Goal: Contribute content: Add original content to the website for others to see

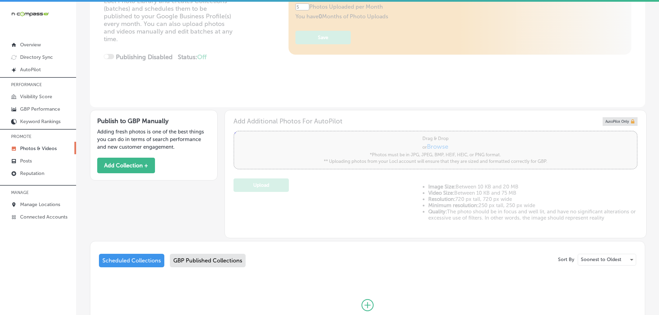
scroll to position [138, 0]
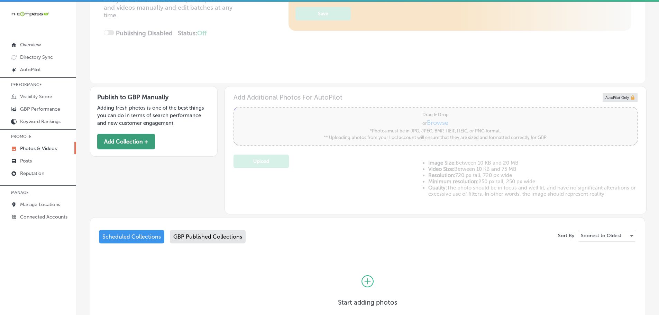
click at [139, 143] on button "Add Collection +" at bounding box center [126, 142] width 58 height 16
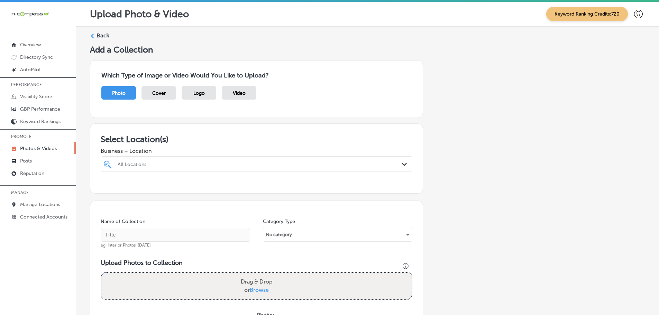
click at [394, 165] on div "All Locations" at bounding box center [260, 164] width 285 height 6
click at [177, 188] on label "Injury Centers of Brevard - [GEOGRAPHIC_DATA]" at bounding box center [162, 192] width 91 height 12
type input "injury"
click at [227, 120] on div "Which Type of Image or Video Would You Like to Upload? Photo Cover Logo Video" at bounding box center [367, 89] width 555 height 69
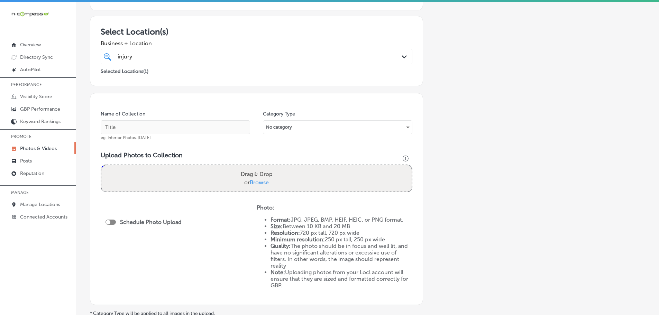
scroll to position [138, 0]
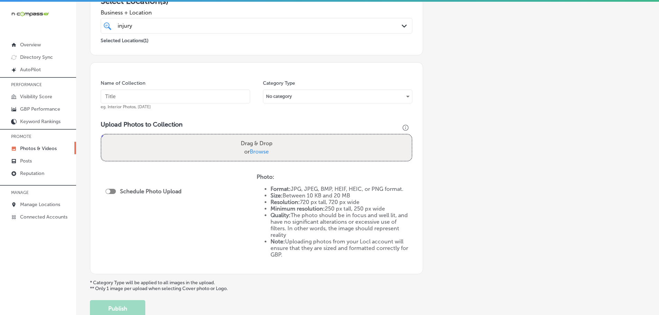
click at [255, 155] on span "Browse" at bounding box center [259, 151] width 19 height 7
click at [255, 137] on input "Drag & Drop or Browse" at bounding box center [256, 136] width 310 height 2
type input "C:\fakepath\Injury Centers of Brevard-6.png"
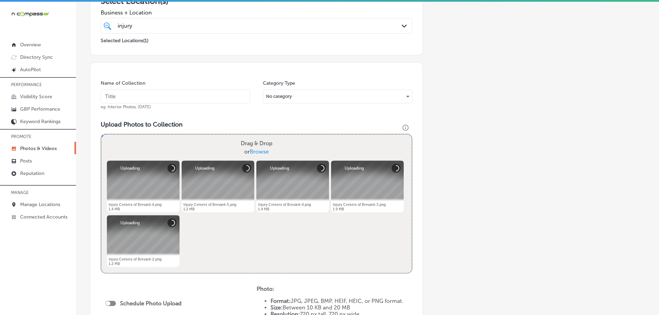
click at [162, 95] on input "text" at bounding box center [175, 97] width 149 height 14
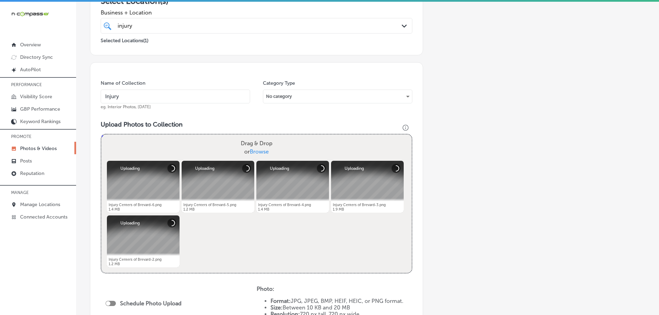
type input "Injury Centers of Brevard - [GEOGRAPHIC_DATA]"
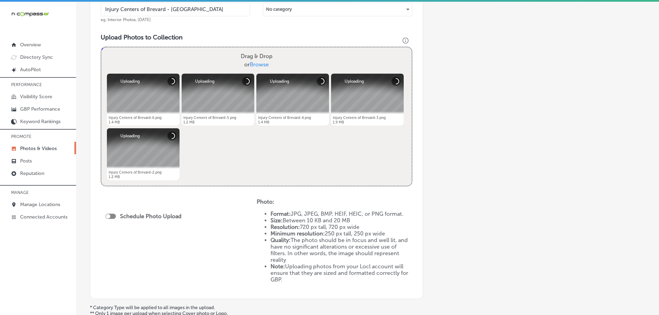
scroll to position [277, 0]
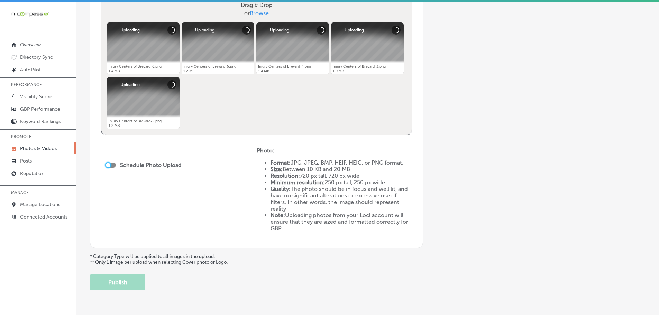
click at [107, 165] on div at bounding box center [108, 165] width 4 height 4
checkbox input "true"
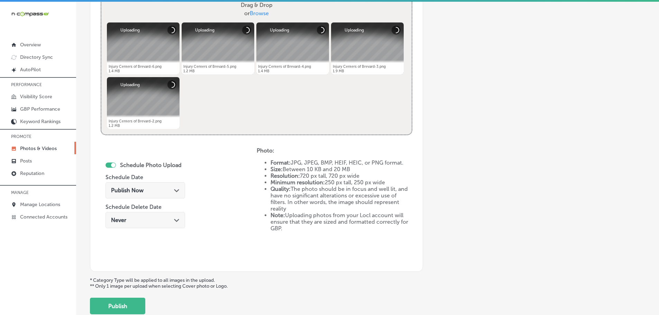
click at [175, 190] on icon "Path Created with Sketch." at bounding box center [176, 190] width 5 height 3
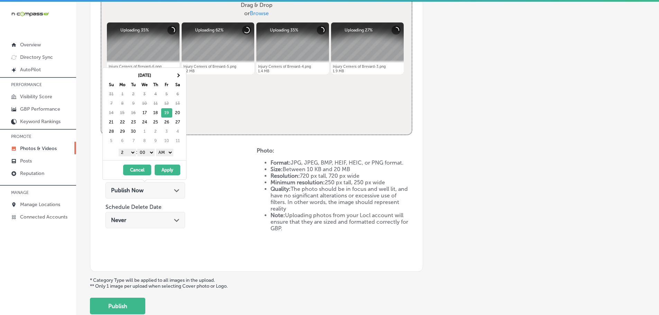
click at [124, 153] on select "1 2 3 4 5 6 7 8 9 10 11 12" at bounding box center [127, 153] width 17 height 8
click at [168, 150] on select "AM PM" at bounding box center [164, 153] width 17 height 8
click at [168, 169] on button "Apply" at bounding box center [168, 170] width 26 height 11
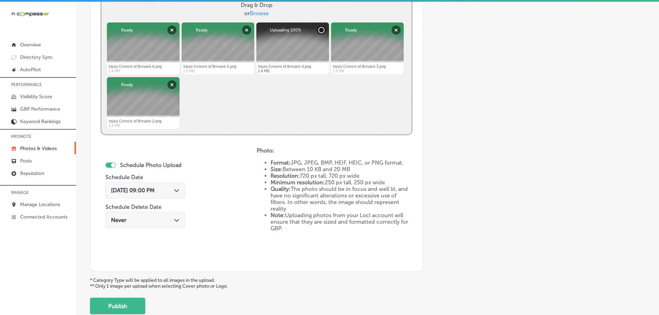
click at [177, 193] on div "Path Created with Sketch." at bounding box center [177, 190] width 6 height 6
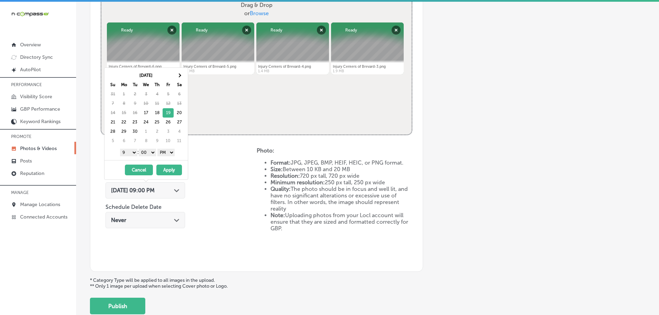
click at [173, 170] on button "Apply" at bounding box center [169, 170] width 26 height 11
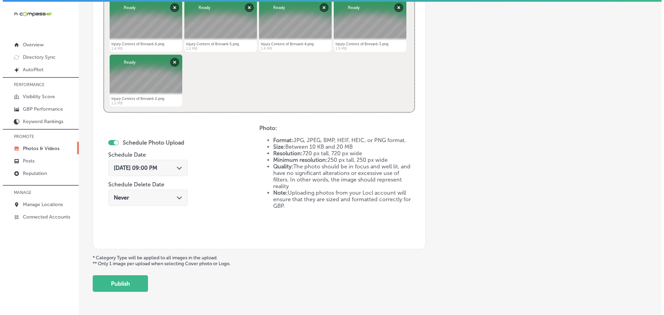
scroll to position [311, 0]
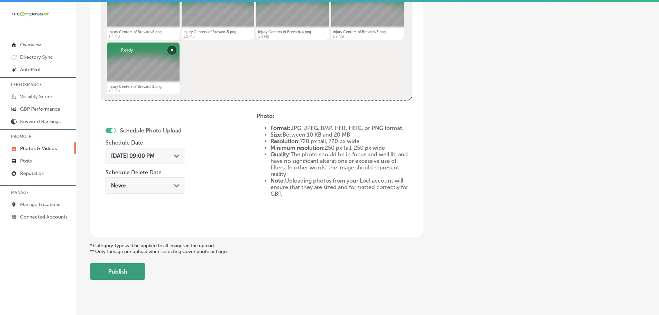
click at [120, 273] on button "Publish" at bounding box center [117, 271] width 55 height 17
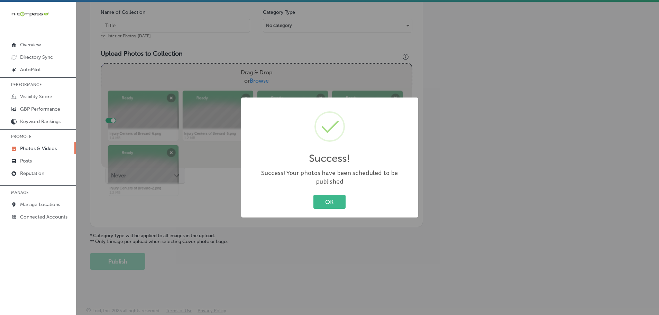
scroll to position [209, 0]
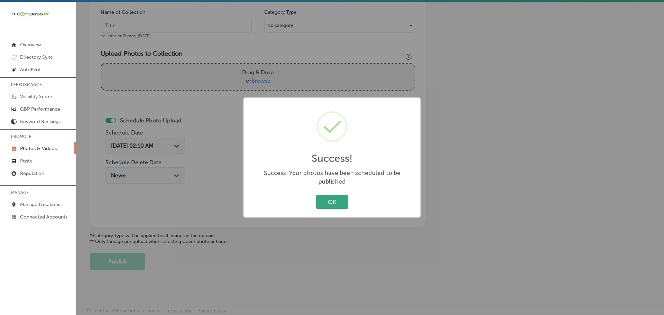
click at [326, 195] on button "OK" at bounding box center [332, 202] width 32 height 14
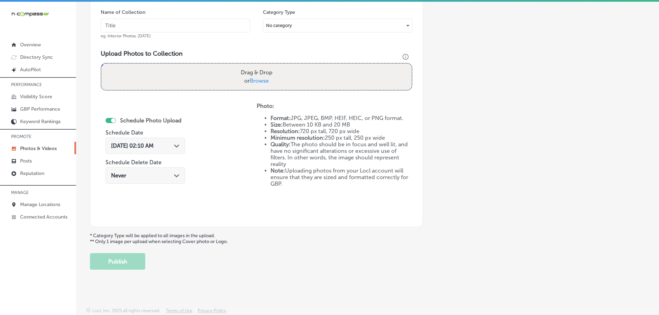
click at [259, 76] on label "Drag & Drop or Browse" at bounding box center [256, 77] width 37 height 22
click at [259, 66] on input "Drag & Drop or Browse" at bounding box center [256, 65] width 310 height 2
type input "C:\fakepath\Injury Centers of Brevard-6 (1).png"
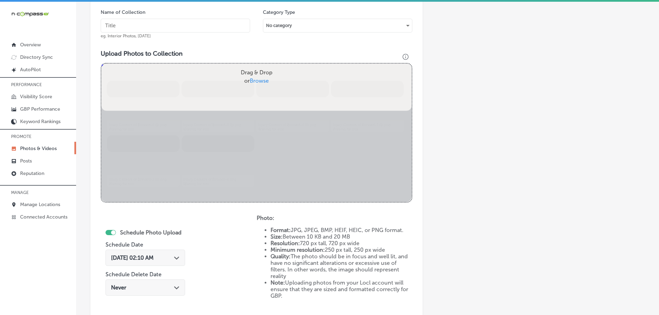
click at [172, 24] on input "text" at bounding box center [175, 26] width 149 height 14
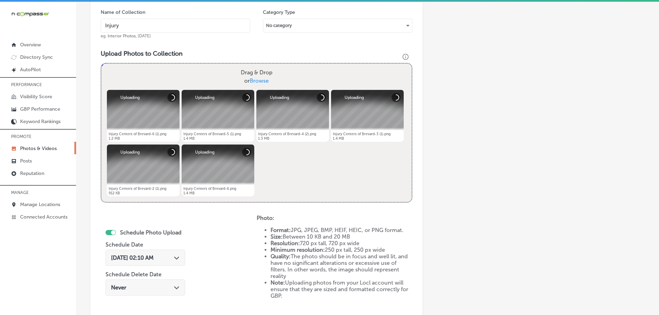
type input "Injury Centers of Brevard - [GEOGRAPHIC_DATA]"
click at [177, 257] on icon "Path Created with Sketch." at bounding box center [176, 258] width 5 height 3
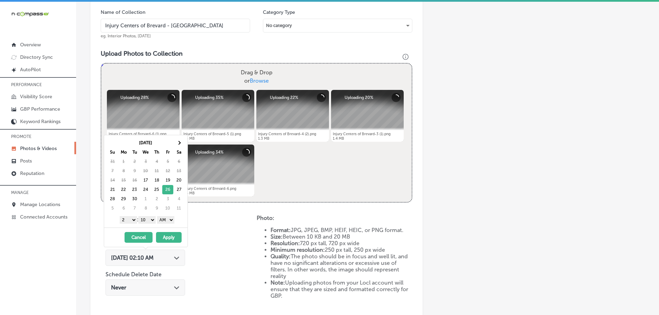
click at [129, 218] on select "1 2 3 4 5 6 7 8 9 10 11 12" at bounding box center [128, 220] width 17 height 8
click at [150, 219] on select "00 10 20 30 40 50" at bounding box center [146, 220] width 17 height 8
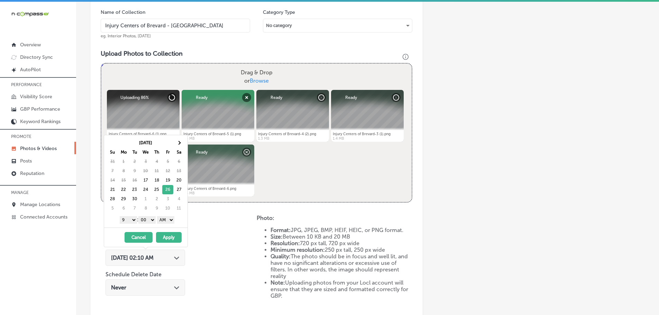
click at [166, 220] on select "AM PM" at bounding box center [165, 220] width 17 height 8
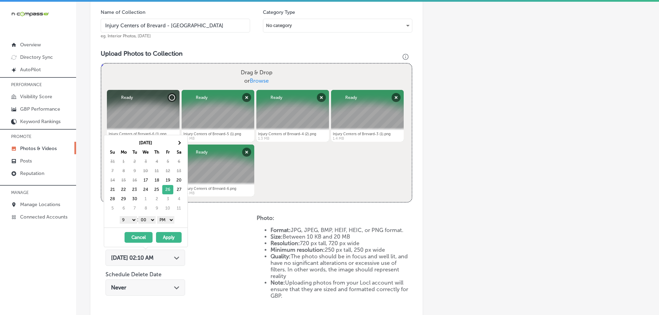
click at [168, 237] on button "Apply" at bounding box center [169, 237] width 26 height 11
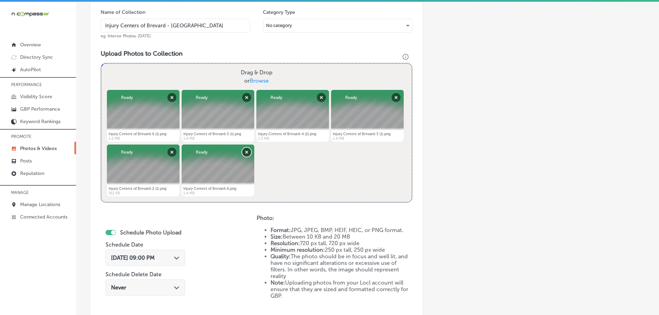
click at [247, 150] on button "Remove" at bounding box center [246, 152] width 9 height 9
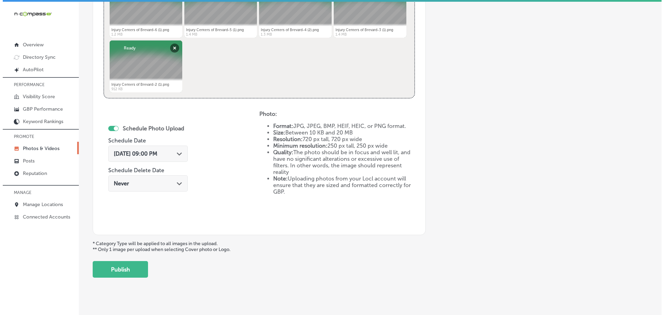
scroll to position [321, 0]
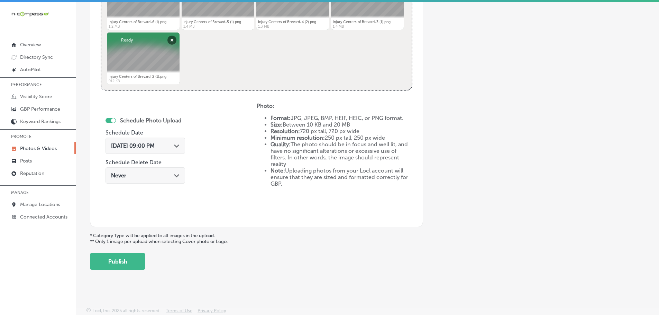
click at [178, 148] on div "[DATE] 09:00 PM Path Created with Sketch." at bounding box center [145, 145] width 68 height 7
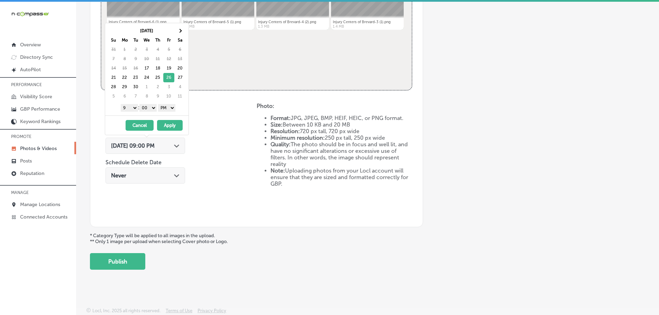
click at [219, 123] on div "Schedule Photo Upload Schedule Date [DATE] 09:00 PM Path Created with Sketch. S…" at bounding box center [179, 160] width 156 height 114
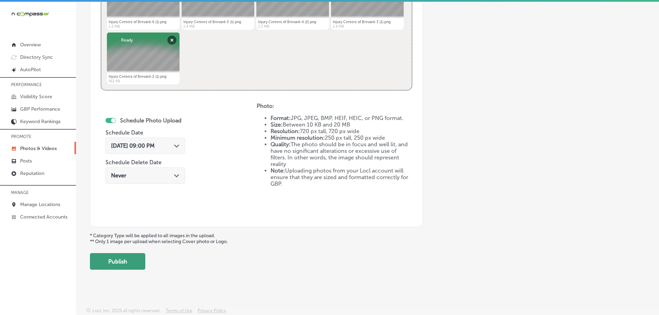
click at [113, 262] on button "Publish" at bounding box center [117, 261] width 55 height 17
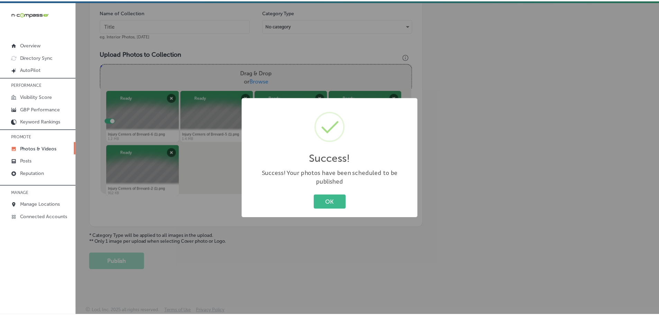
scroll to position [209, 0]
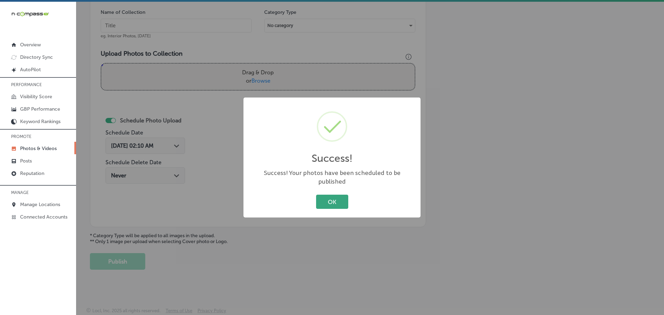
click at [326, 198] on button "OK" at bounding box center [332, 202] width 32 height 14
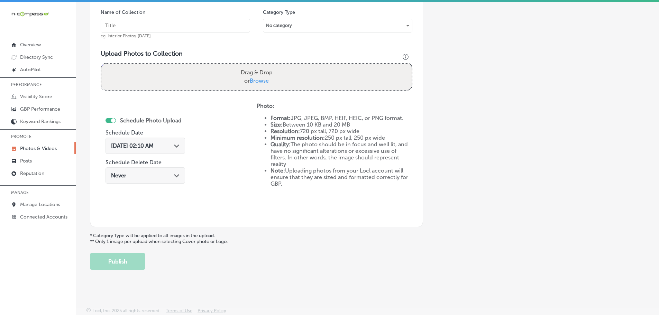
click at [260, 82] on span "Browse" at bounding box center [259, 80] width 19 height 7
click at [260, 66] on input "Drag & Drop or Browse" at bounding box center [256, 65] width 310 height 2
type input "C:\fakepath\Injury Centers of Brevard-6 (2).png"
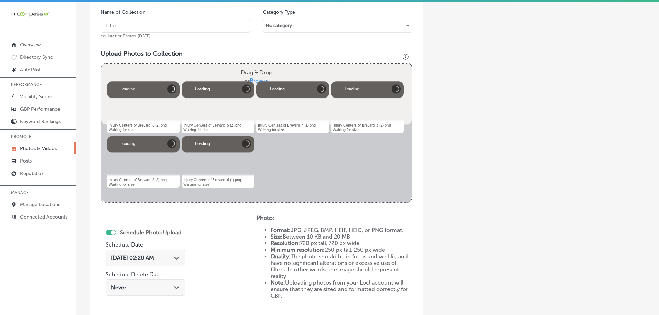
click at [174, 26] on input "text" at bounding box center [175, 26] width 149 height 14
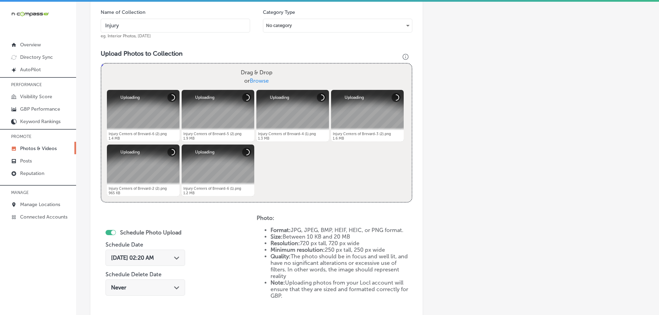
type input "Injury Centers of Brevard - [GEOGRAPHIC_DATA]"
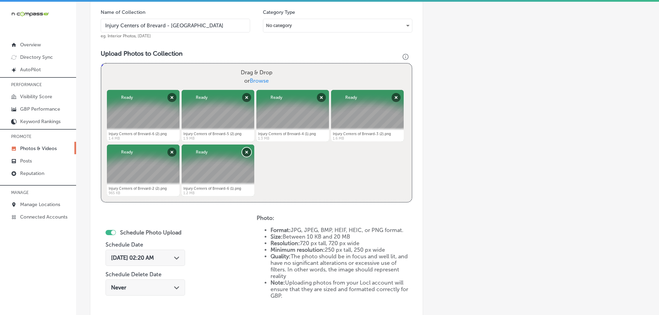
click at [245, 153] on button "Remove" at bounding box center [246, 152] width 9 height 9
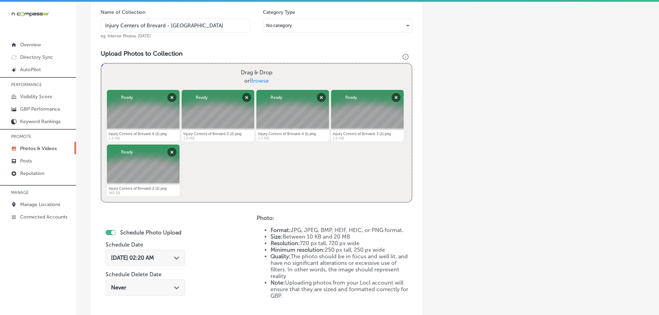
click at [179, 257] on icon "Path Created with Sketch." at bounding box center [176, 258] width 5 height 3
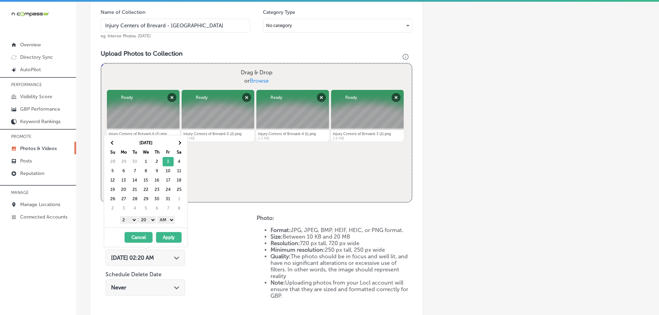
click at [130, 218] on select "1 2 3 4 5 6 7 8 9 10 11 12" at bounding box center [128, 220] width 17 height 8
click at [149, 220] on select "00 10 20 30 40 50" at bounding box center [147, 220] width 17 height 8
click at [173, 220] on select "AM PM" at bounding box center [165, 220] width 17 height 8
click at [173, 237] on button "Apply" at bounding box center [169, 237] width 26 height 11
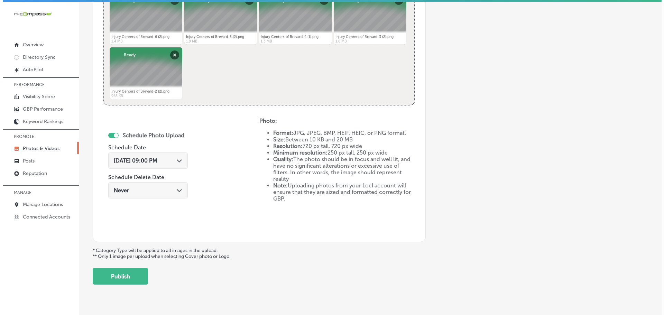
scroll to position [313, 0]
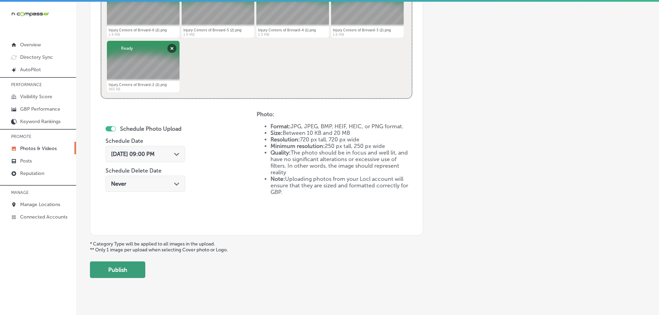
click at [110, 271] on button "Publish" at bounding box center [117, 269] width 55 height 17
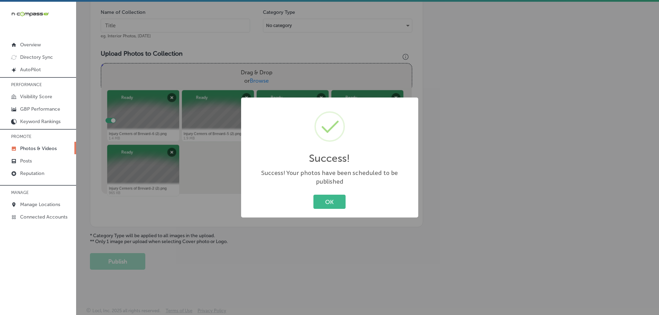
scroll to position [209, 0]
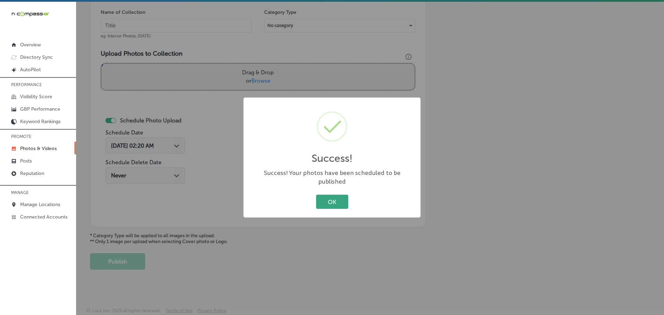
click at [333, 200] on button "OK" at bounding box center [332, 202] width 32 height 14
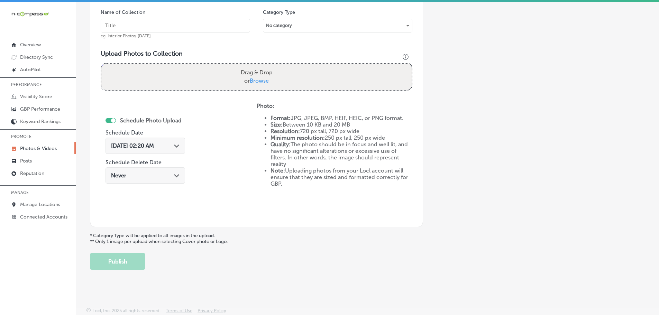
click at [253, 81] on span "Browse" at bounding box center [259, 80] width 19 height 7
click at [253, 66] on input "Drag & Drop or Browse" at bounding box center [256, 65] width 310 height 2
type input "C:\fakepath\Injury Centers of Brevard-6 (3).png"
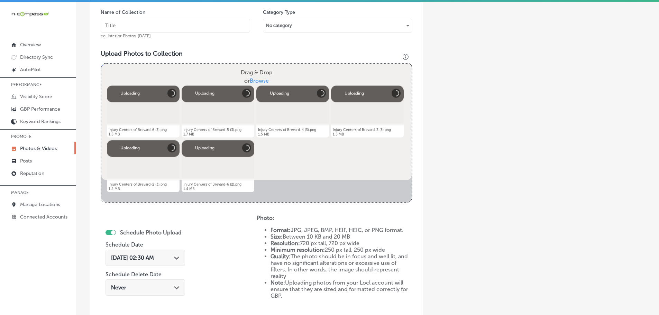
click at [184, 26] on input "text" at bounding box center [175, 26] width 149 height 14
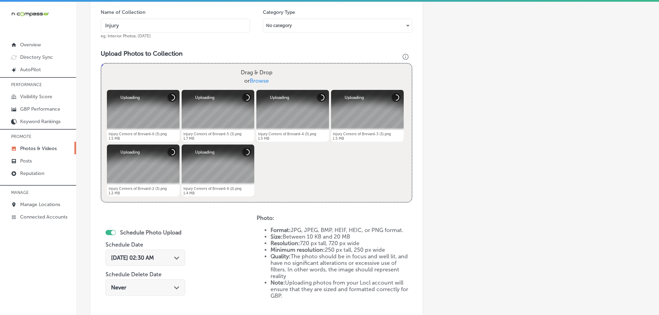
type input "Injury Centers of Brevard - [GEOGRAPHIC_DATA]"
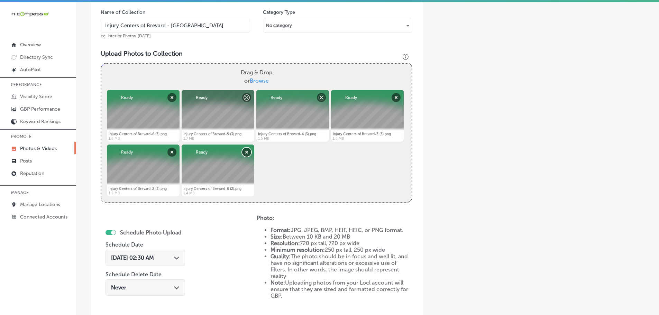
click at [248, 149] on button "Remove" at bounding box center [246, 152] width 9 height 9
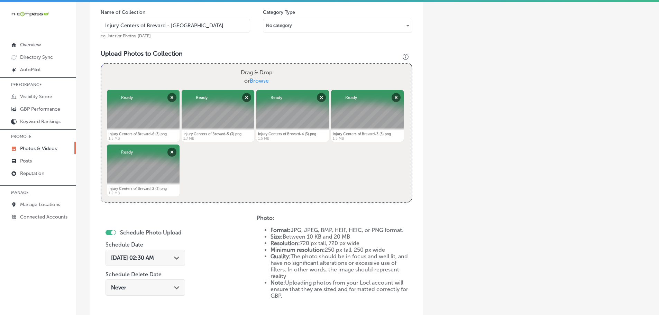
click at [177, 257] on icon "Path Created with Sketch." at bounding box center [176, 258] width 5 height 3
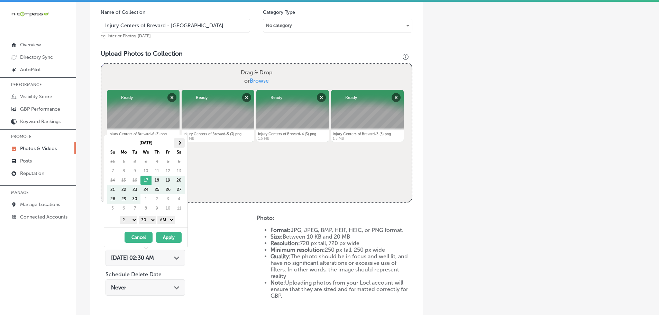
click at [177, 144] on th at bounding box center [179, 142] width 11 height 9
click at [131, 220] on select "1 2 3 4 5 6 7 8 9 10 11 12" at bounding box center [128, 220] width 17 height 8
click at [130, 219] on select "1 2 3 4 5 6 7 8 9 10 11 12" at bounding box center [128, 220] width 17 height 8
click at [150, 219] on select "00 10 20 30 40 50" at bounding box center [147, 220] width 17 height 8
drag, startPoint x: 155, startPoint y: 224, endPoint x: 166, endPoint y: 221, distance: 11.7
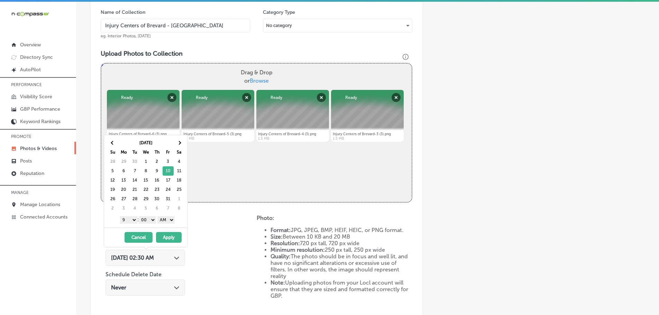
click at [166, 220] on select "AM PM" at bounding box center [165, 220] width 17 height 8
click at [168, 234] on button "Apply" at bounding box center [169, 237] width 26 height 11
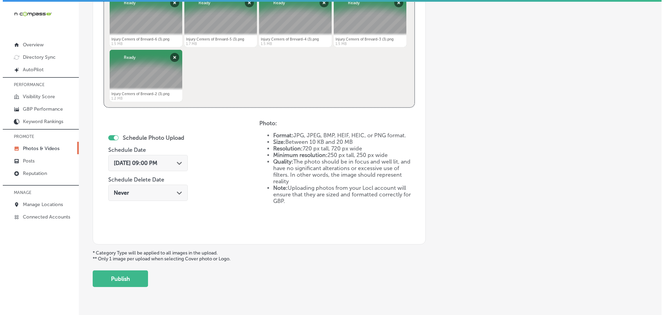
scroll to position [313, 0]
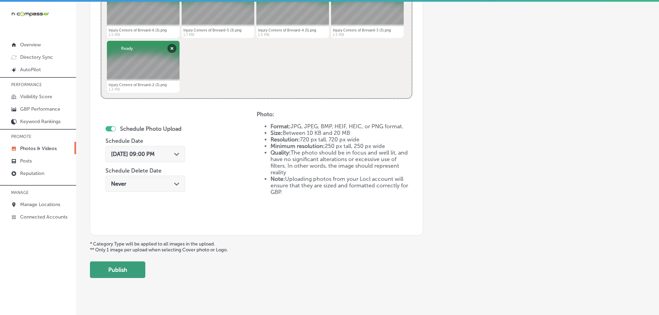
click at [130, 270] on button "Publish" at bounding box center [117, 269] width 55 height 17
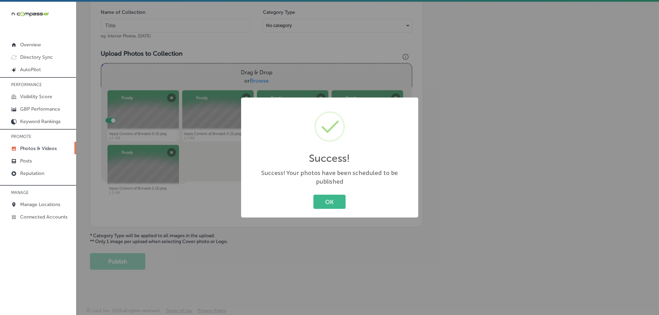
scroll to position [209, 0]
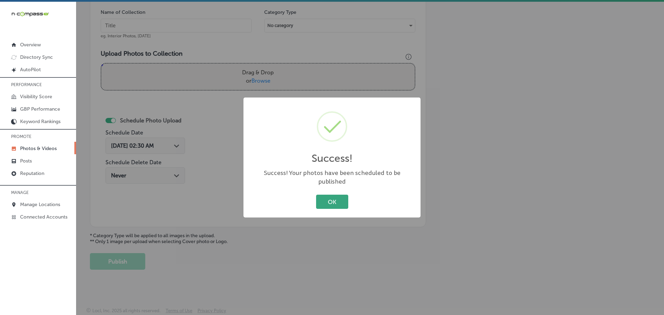
click at [334, 195] on button "OK" at bounding box center [332, 202] width 32 height 14
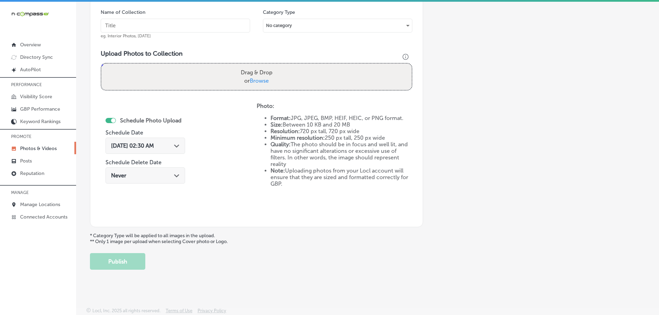
click at [265, 81] on span "Browse" at bounding box center [259, 80] width 19 height 7
click at [265, 66] on input "Drag & Drop or Browse" at bounding box center [256, 65] width 310 height 2
type input "C:\fakepath\Injury Centers of Brevard-6 (4).png"
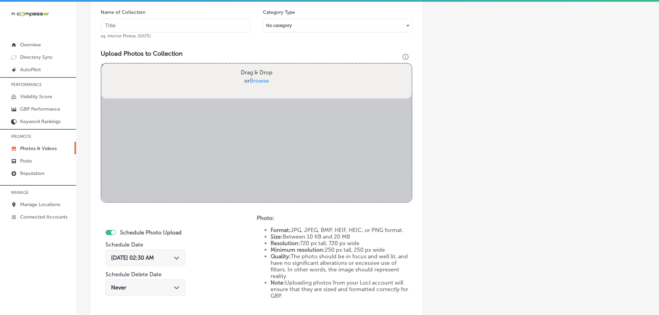
click at [195, 24] on input "text" at bounding box center [175, 26] width 149 height 14
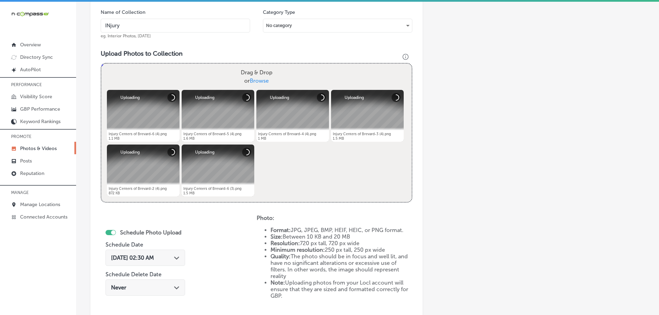
type input "Injury Centers of Brevard - [GEOGRAPHIC_DATA]"
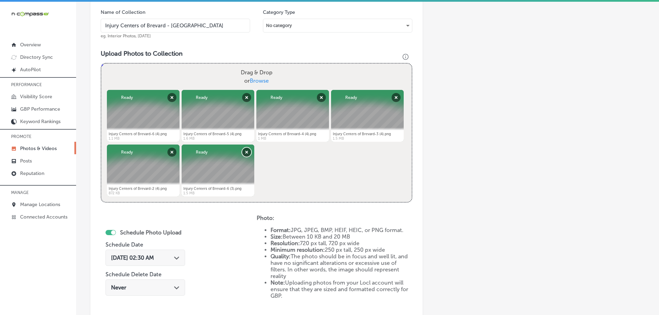
click at [246, 152] on button "Remove" at bounding box center [246, 152] width 9 height 9
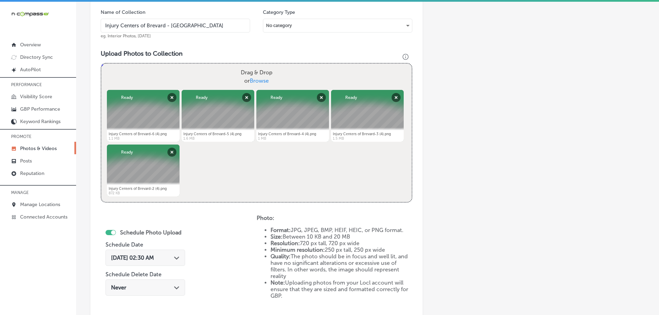
click at [179, 257] on polygon at bounding box center [176, 258] width 5 height 3
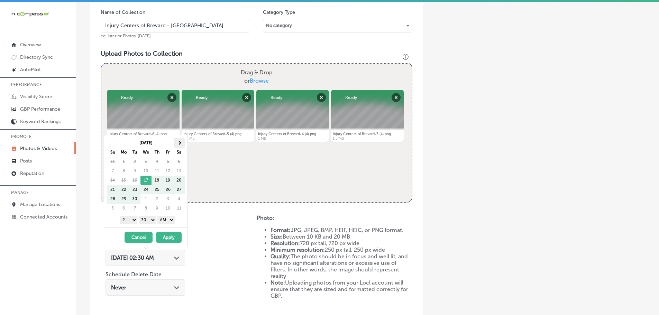
click at [182, 140] on th at bounding box center [179, 142] width 11 height 9
click at [132, 220] on select "1 2 3 4 5 6 7 8 9 10 11 12" at bounding box center [128, 220] width 17 height 8
click at [149, 220] on select "00 10 20 30 40 50" at bounding box center [147, 220] width 17 height 8
click at [164, 220] on select "AM PM" at bounding box center [165, 220] width 17 height 8
click at [170, 236] on button "Apply" at bounding box center [169, 237] width 26 height 11
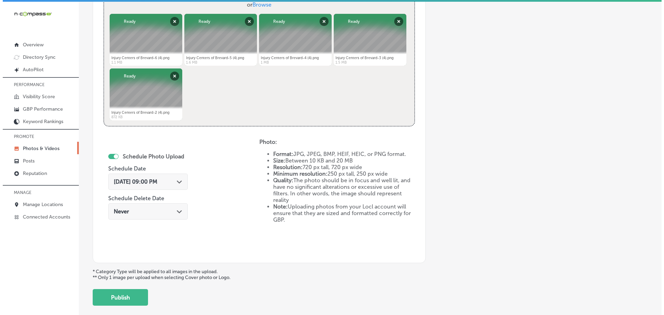
scroll to position [321, 0]
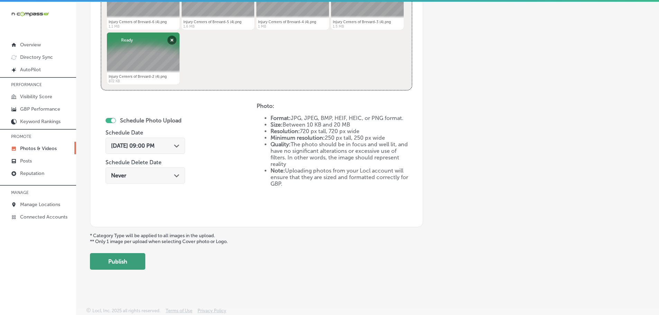
click at [130, 265] on button "Publish" at bounding box center [117, 261] width 55 height 17
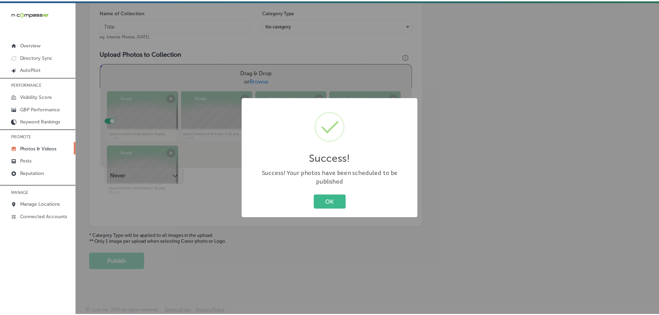
scroll to position [209, 0]
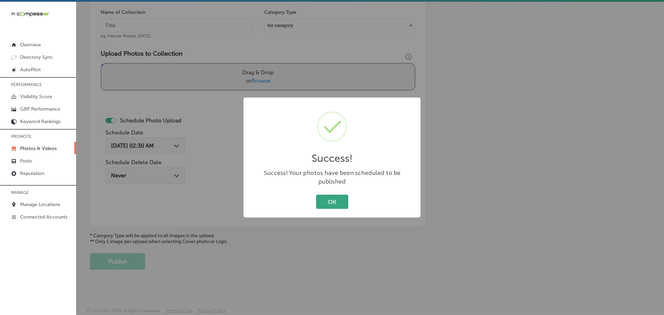
click at [329, 195] on button "OK" at bounding box center [332, 202] width 32 height 14
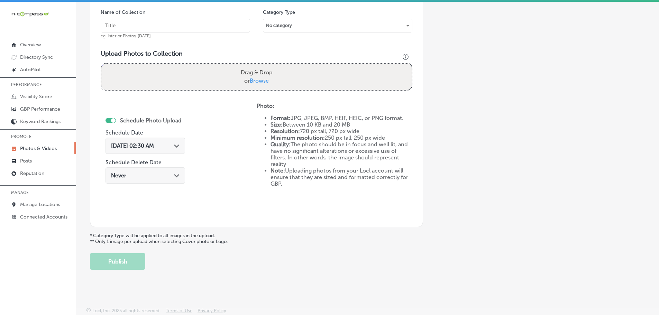
click at [266, 79] on span "Browse" at bounding box center [259, 80] width 19 height 7
click at [266, 66] on input "Drag & Drop or Browse" at bounding box center [256, 65] width 310 height 2
type input "C:\fakepath\Injury Centers of Brevard-6 (5).png"
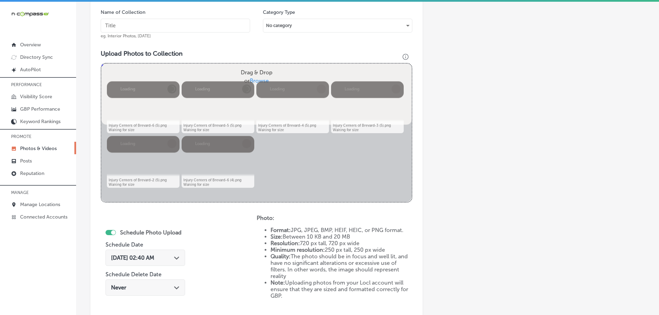
click at [182, 27] on input "text" at bounding box center [175, 26] width 149 height 14
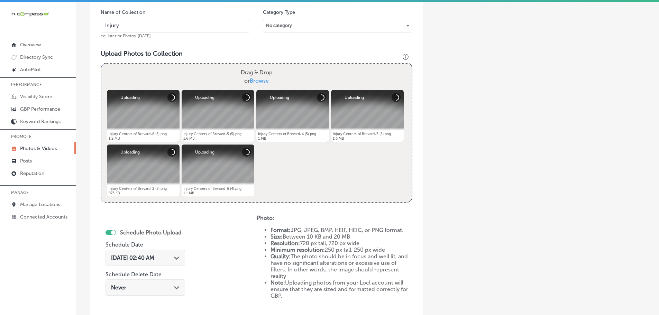
type input "Injury Centers of Brevard - [GEOGRAPHIC_DATA]"
click at [176, 259] on icon "Path Created with Sketch." at bounding box center [176, 258] width 5 height 3
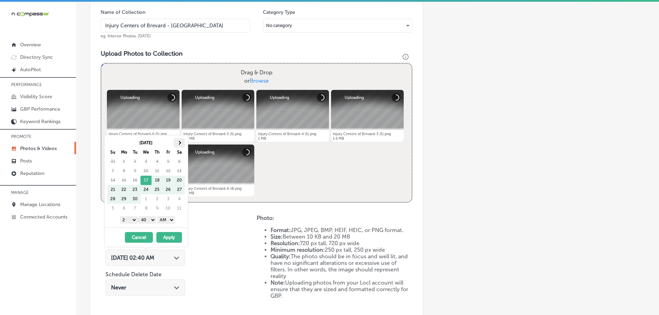
click at [176, 144] on th at bounding box center [179, 142] width 11 height 9
click at [128, 220] on select "1 2 3 4 5 6 7 8 9 10 11 12" at bounding box center [128, 220] width 17 height 8
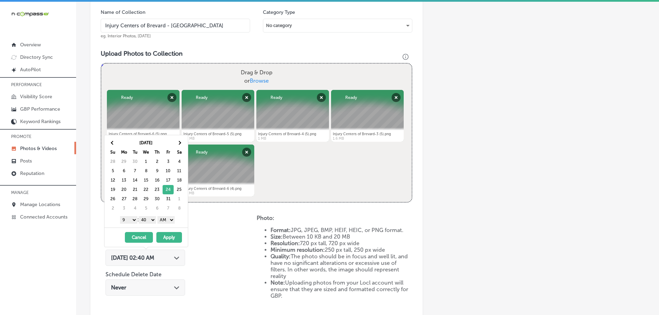
click at [147, 220] on select "00 10 20 30 40 50" at bounding box center [147, 220] width 17 height 8
click at [165, 220] on select "AM PM" at bounding box center [165, 220] width 17 height 8
click at [166, 236] on button "Apply" at bounding box center [169, 237] width 26 height 11
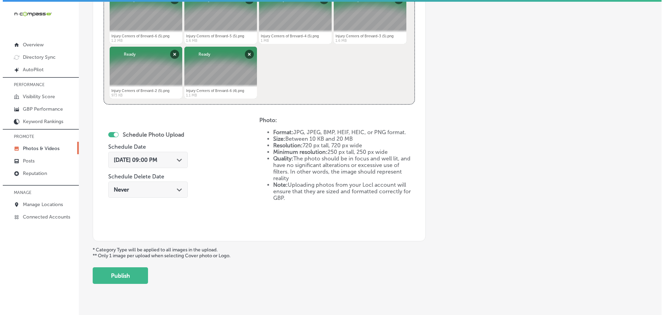
scroll to position [313, 0]
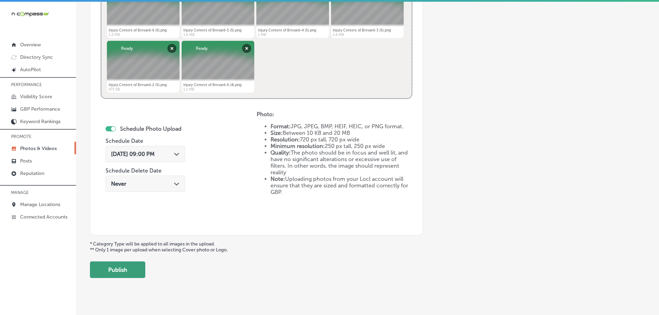
click at [126, 274] on button "Publish" at bounding box center [117, 269] width 55 height 17
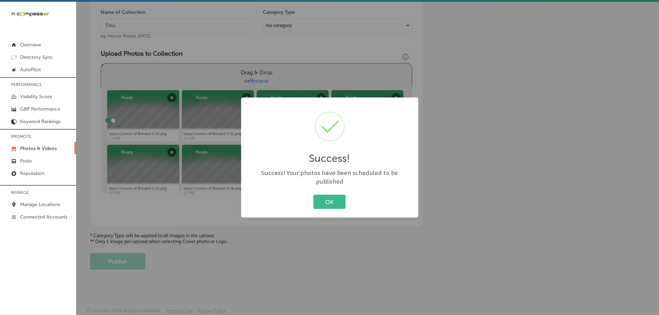
scroll to position [209, 0]
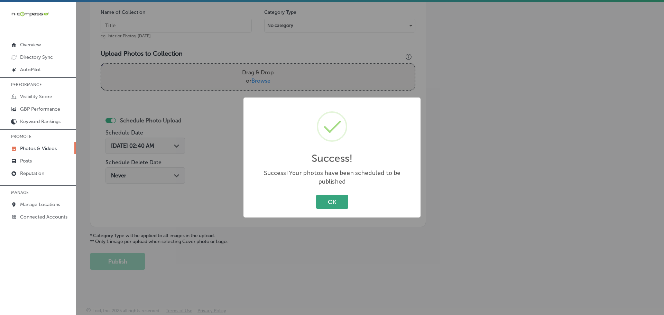
click at [344, 201] on button "OK" at bounding box center [332, 202] width 32 height 14
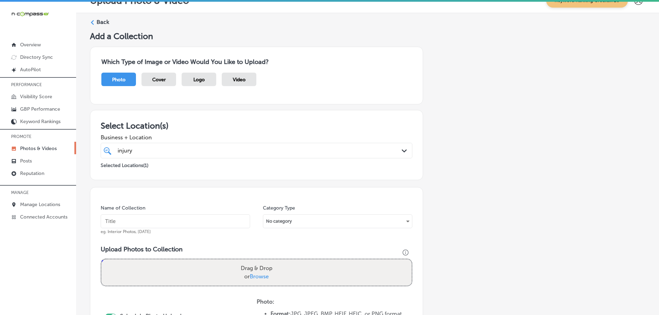
scroll to position [0, 0]
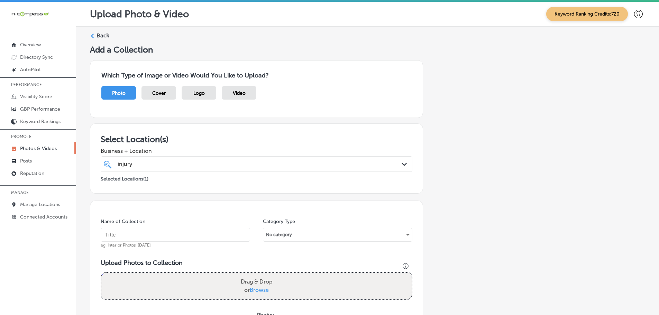
click at [93, 37] on icon at bounding box center [92, 36] width 5 height 5
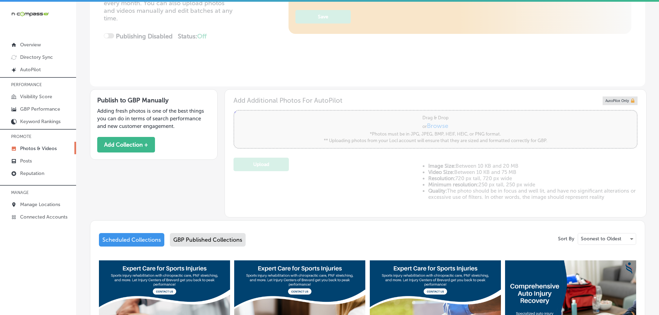
scroll to position [138, 0]
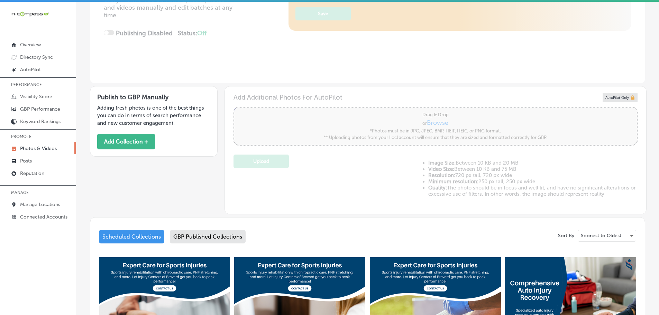
type input "5"
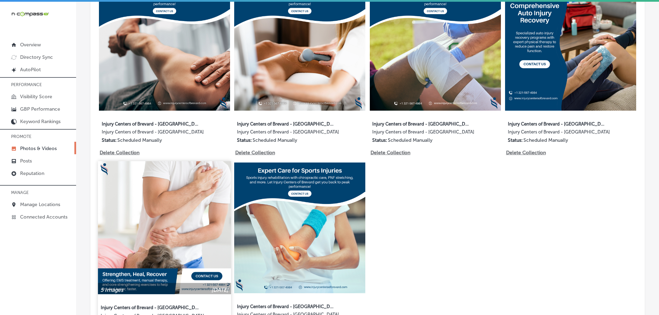
scroll to position [380, 0]
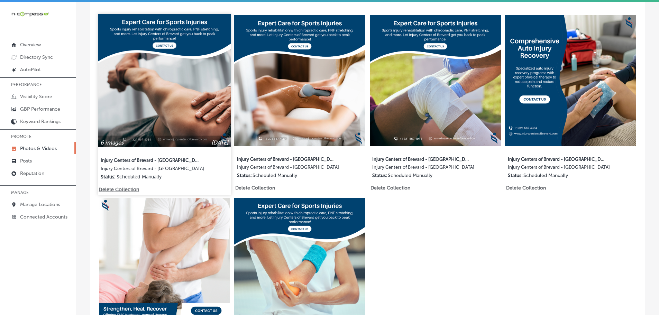
click at [173, 118] on img at bounding box center [164, 80] width 133 height 133
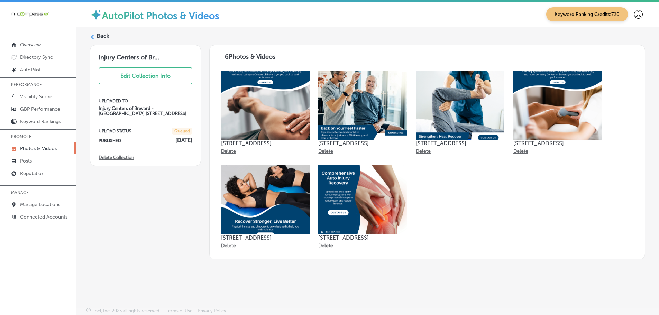
click at [519, 153] on p "Delete" at bounding box center [520, 151] width 15 height 6
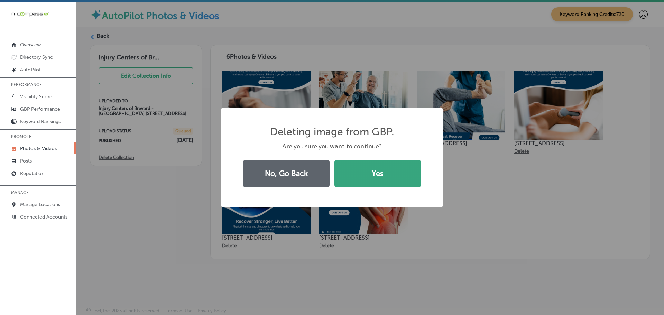
click at [397, 171] on button "Yes" at bounding box center [377, 173] width 86 height 27
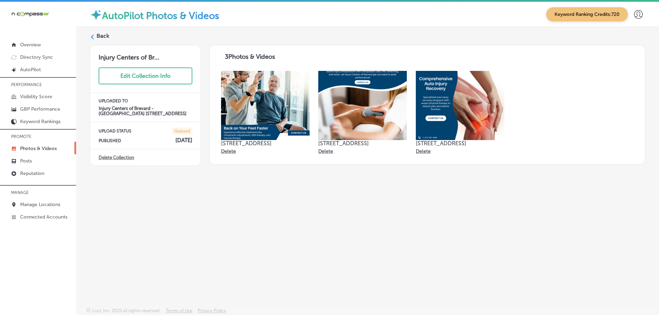
click at [127, 156] on link "Delete Collection" at bounding box center [117, 157] width 36 height 5
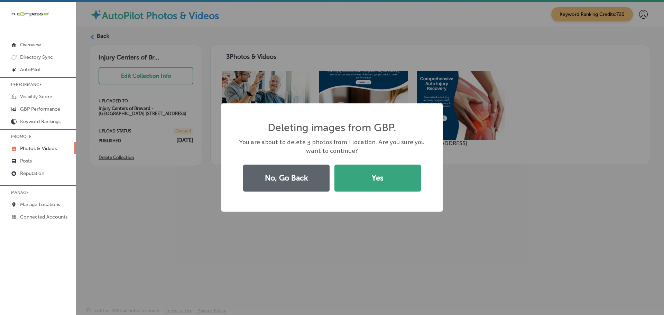
click at [379, 172] on button "Yes" at bounding box center [377, 178] width 86 height 27
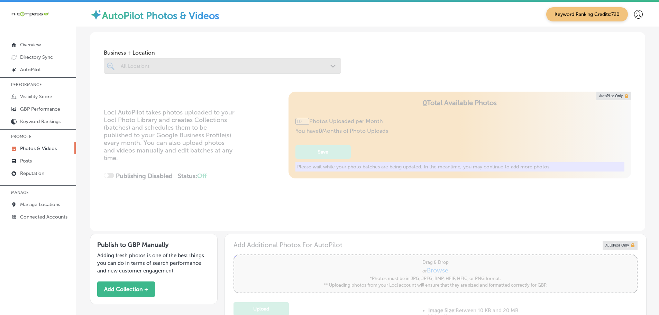
type input "5"
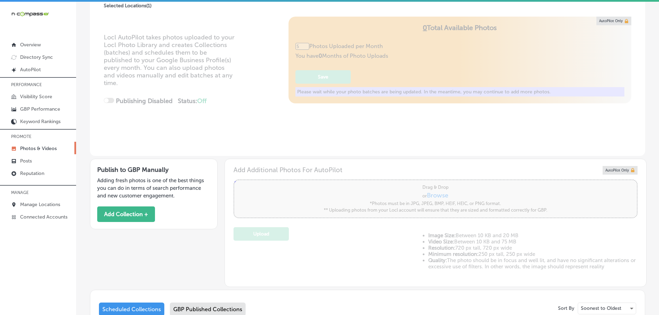
scroll to position [207, 0]
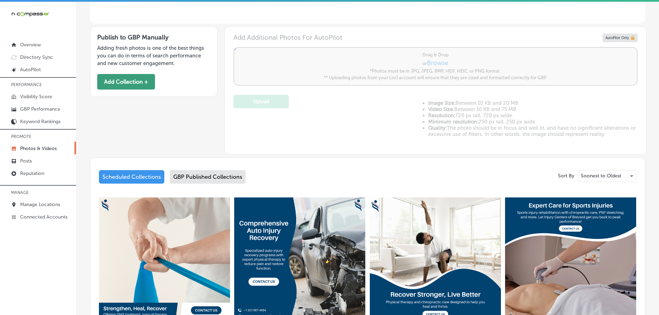
click at [136, 82] on button "Add Collection +" at bounding box center [126, 82] width 58 height 16
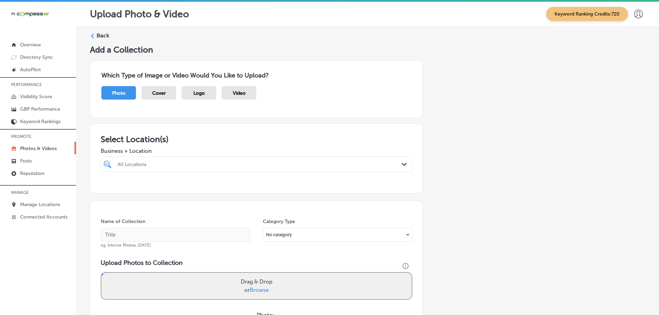
click at [397, 164] on div "All Locations Path Created with Sketch." at bounding box center [256, 164] width 311 height 11
click at [172, 194] on div "Injury Centers of Brevard - [GEOGRAPHIC_DATA] [STREET_ADDRESS] [STREET_ADDRESS]" at bounding box center [256, 192] width 306 height 15
type input "injury"
click at [213, 144] on h3 "Select Location(s)" at bounding box center [257, 139] width 312 height 10
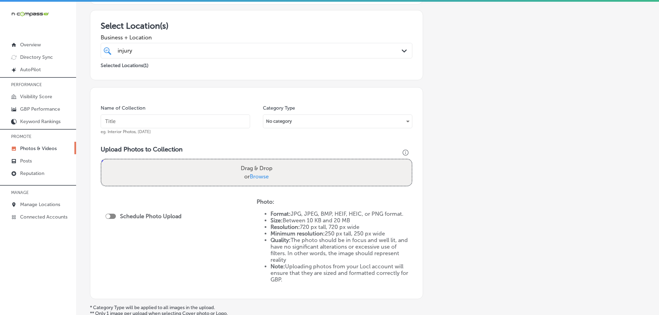
scroll to position [138, 0]
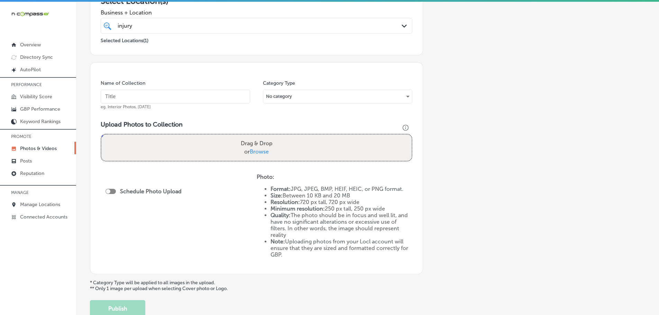
click at [255, 151] on span "Browse" at bounding box center [259, 151] width 19 height 7
click at [255, 137] on input "Drag & Drop or Browse" at bounding box center [256, 136] width 310 height 2
type input "C:\fakepath\Injury Centers of Brevard-6 (5).png"
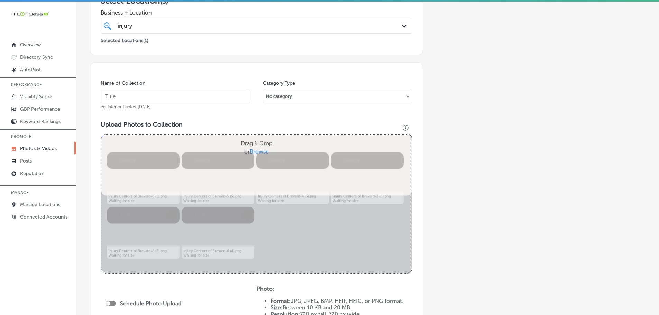
click at [145, 97] on input "text" at bounding box center [175, 97] width 149 height 14
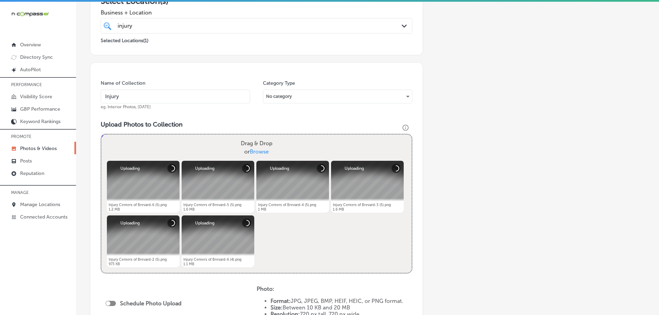
type input "Injury Centers of Brevard - [GEOGRAPHIC_DATA]"
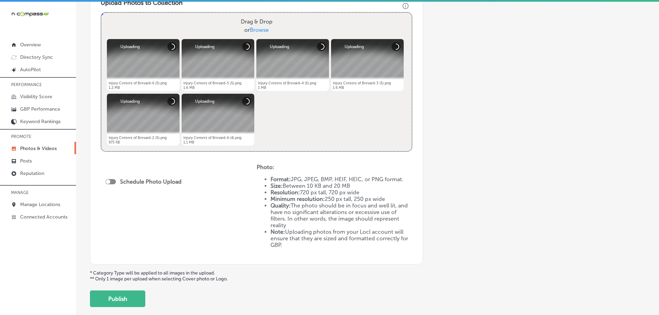
scroll to position [277, 0]
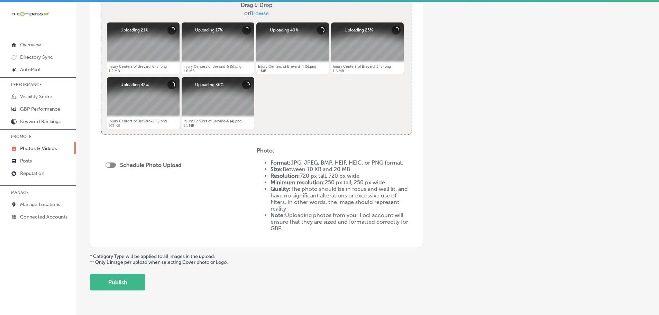
click at [110, 164] on div at bounding box center [110, 165] width 10 height 5
checkbox input "true"
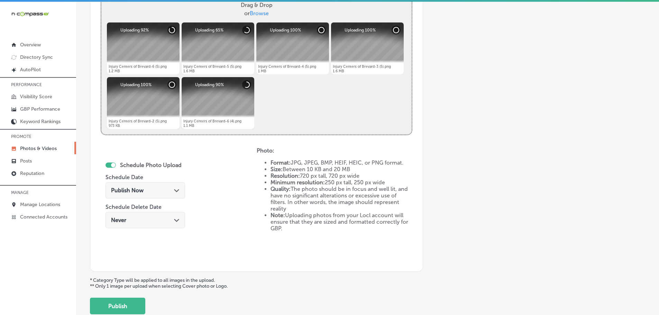
click at [176, 187] on div "Path Created with Sketch." at bounding box center [177, 190] width 6 height 6
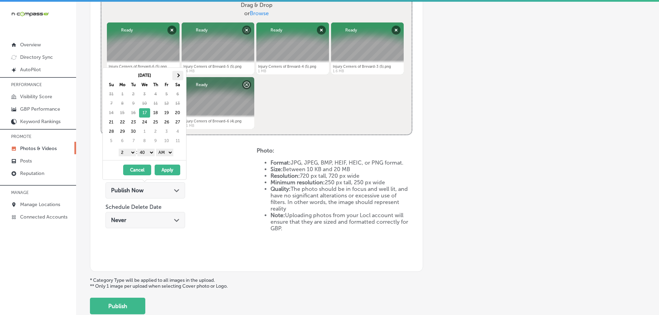
click at [177, 74] on span at bounding box center [178, 75] width 4 height 4
click at [125, 155] on select "1 2 3 4 5 6 7 8 9 10 11 12" at bounding box center [127, 153] width 17 height 8
click at [145, 150] on select "00 10 20 30 40 50" at bounding box center [145, 153] width 17 height 8
click at [163, 153] on select "AM PM" at bounding box center [164, 153] width 17 height 8
click at [170, 170] on button "Apply" at bounding box center [168, 170] width 26 height 11
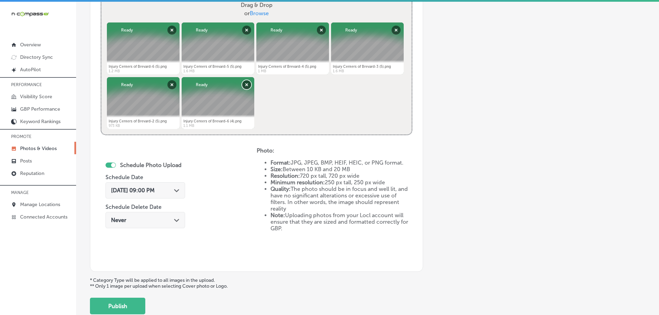
click at [245, 86] on button "Remove" at bounding box center [246, 84] width 9 height 9
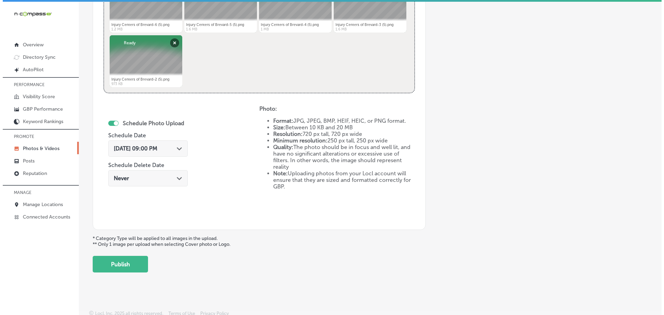
scroll to position [321, 0]
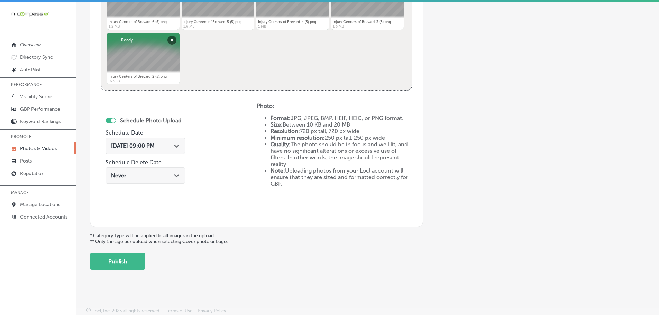
click at [117, 262] on button "Publish" at bounding box center [117, 261] width 55 height 17
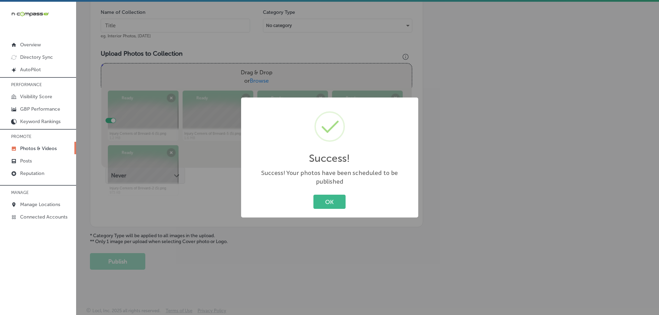
scroll to position [209, 0]
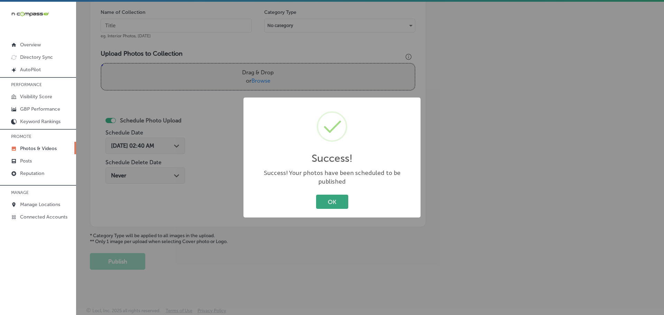
click at [334, 197] on button "OK" at bounding box center [332, 202] width 32 height 14
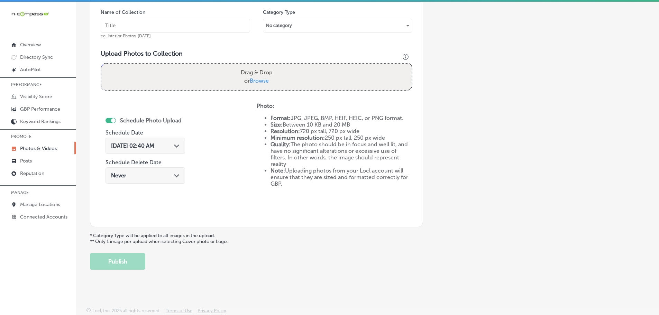
click at [258, 81] on span "Browse" at bounding box center [259, 80] width 19 height 7
click at [258, 66] on input "Drag & Drop or Browse" at bounding box center [256, 65] width 310 height 2
type input "C:\fakepath\Injury Centers of Brevard-6 (6).png"
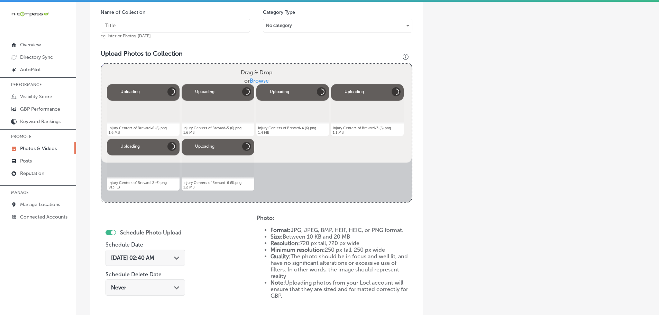
click at [169, 28] on input "text" at bounding box center [175, 26] width 149 height 14
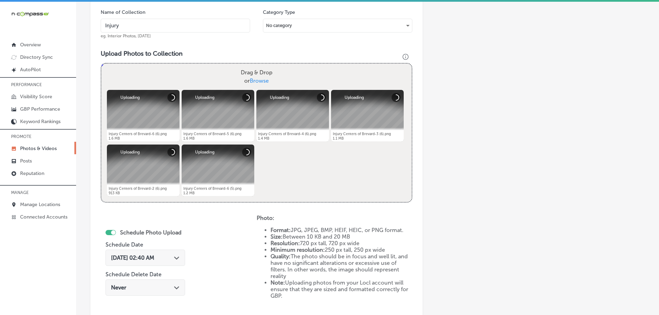
type input "Injury Centers of Brevard - [GEOGRAPHIC_DATA]"
click at [179, 258] on icon "Path Created with Sketch." at bounding box center [176, 258] width 5 height 3
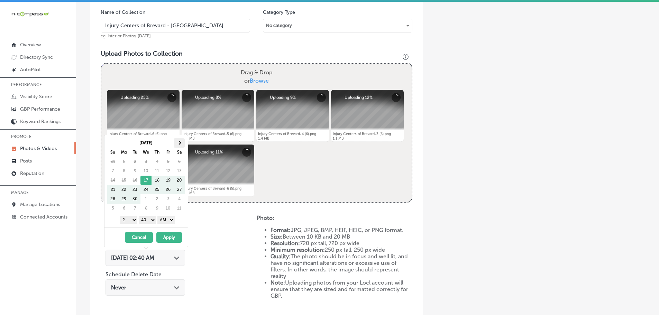
click at [178, 143] on span at bounding box center [179, 143] width 4 height 4
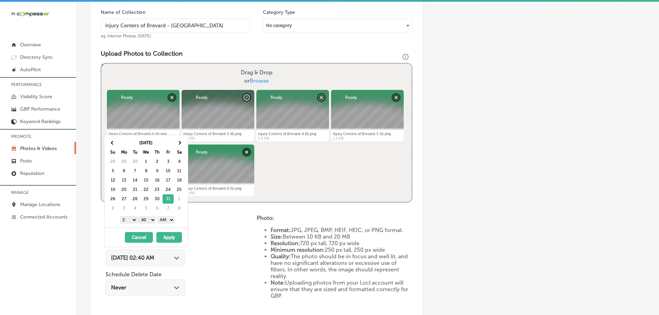
click at [123, 220] on select "1 2 3 4 5 6 7 8 9 10 11 12" at bounding box center [128, 220] width 17 height 8
click at [145, 221] on select "00 10 20 30 40 50" at bounding box center [147, 220] width 17 height 8
click at [167, 221] on select "AM PM" at bounding box center [165, 220] width 17 height 8
click at [159, 216] on select "AM PM" at bounding box center [165, 220] width 17 height 8
click at [165, 220] on select "AM PM" at bounding box center [165, 220] width 17 height 8
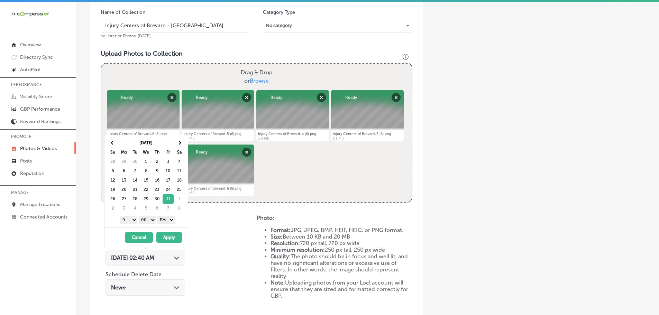
click at [169, 235] on button "Apply" at bounding box center [169, 237] width 26 height 11
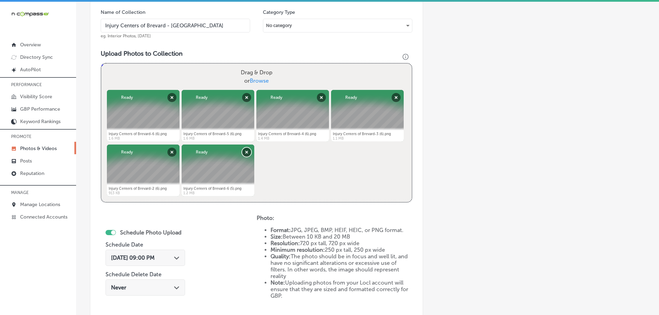
click at [245, 150] on button "Remove" at bounding box center [246, 152] width 9 height 9
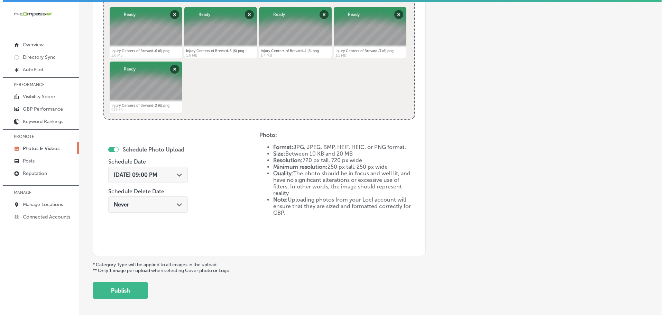
scroll to position [313, 0]
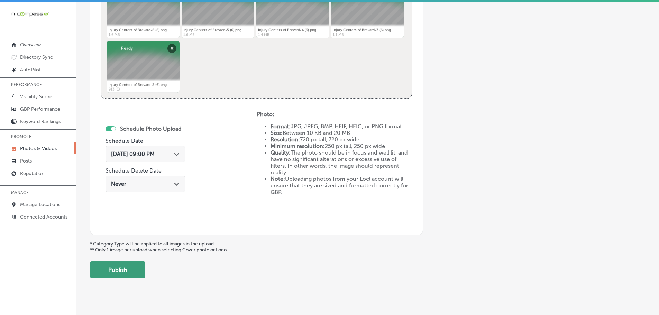
click at [130, 267] on button "Publish" at bounding box center [117, 269] width 55 height 17
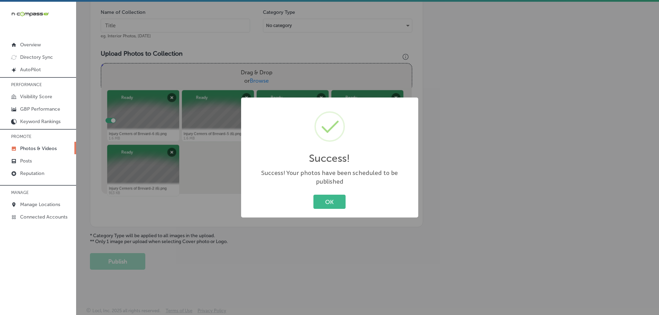
scroll to position [209, 0]
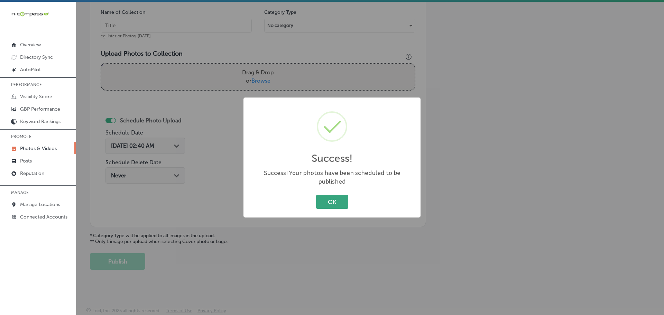
click at [339, 199] on button "OK" at bounding box center [332, 202] width 32 height 14
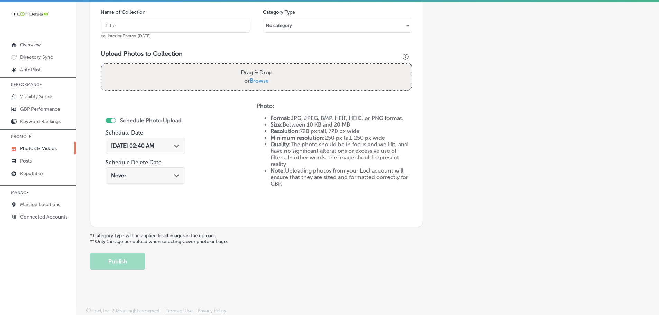
click at [259, 83] on span "Browse" at bounding box center [259, 80] width 19 height 7
click at [259, 66] on input "Drag & Drop or Browse" at bounding box center [256, 65] width 310 height 2
type input "C:\fakepath\Injury Centers of Brevard-6 (7).png"
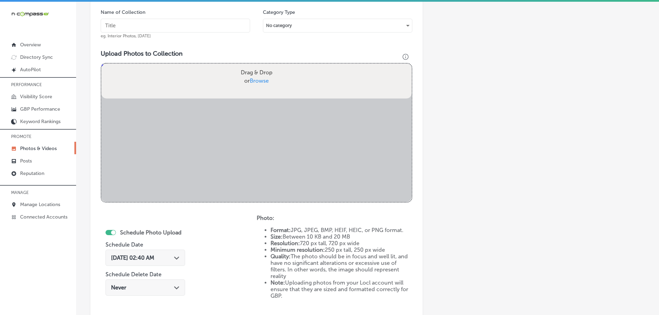
click at [189, 27] on input "text" at bounding box center [175, 26] width 149 height 14
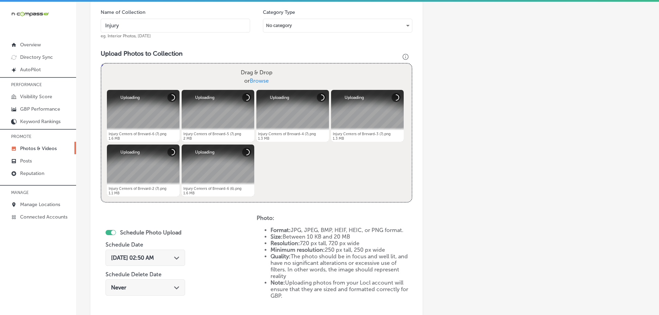
type input "Injury Centers of Brevard - [GEOGRAPHIC_DATA]"
click at [179, 257] on icon "Path Created with Sketch." at bounding box center [176, 258] width 5 height 3
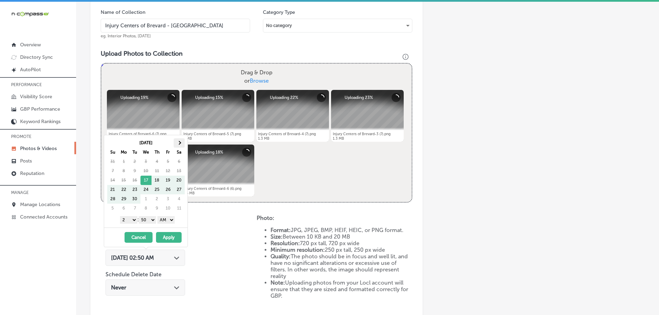
click at [178, 139] on th at bounding box center [179, 142] width 11 height 9
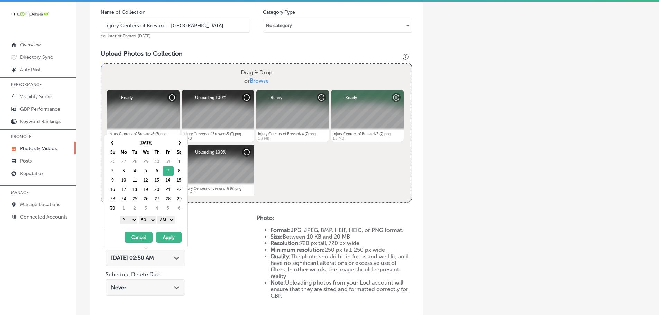
click at [124, 219] on select "1 2 3 4 5 6 7 8 9 10 11 12" at bounding box center [128, 220] width 17 height 8
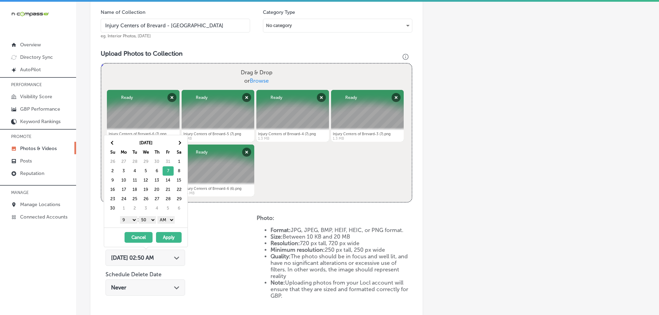
click at [148, 220] on select "00 10 20 30 40 50" at bounding box center [147, 220] width 17 height 8
click at [167, 219] on select "AM PM" at bounding box center [165, 220] width 17 height 8
drag, startPoint x: 169, startPoint y: 236, endPoint x: 175, endPoint y: 230, distance: 8.8
click at [169, 236] on button "Apply" at bounding box center [169, 237] width 26 height 11
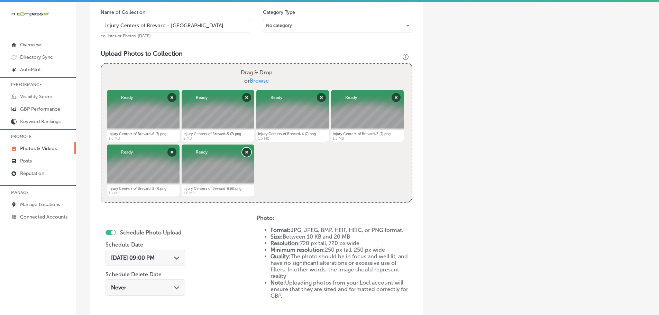
click at [245, 152] on button "Remove" at bounding box center [246, 152] width 9 height 9
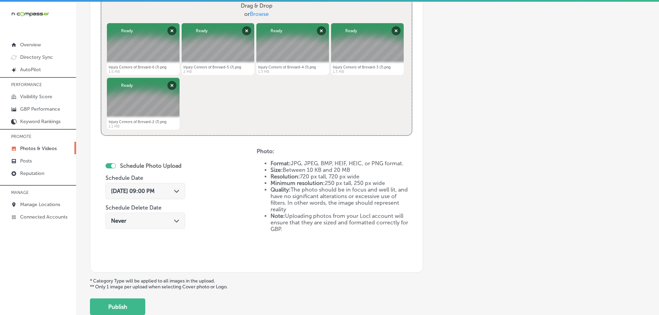
scroll to position [278, 0]
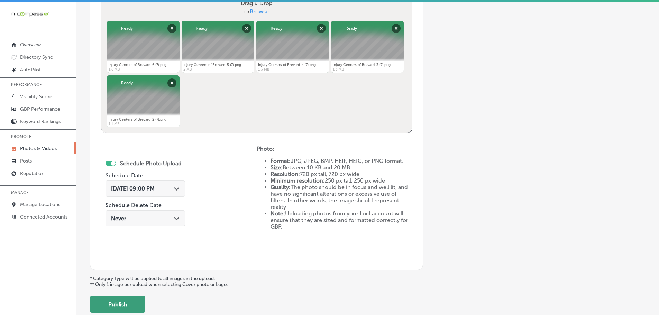
click at [119, 304] on button "Publish" at bounding box center [117, 304] width 55 height 17
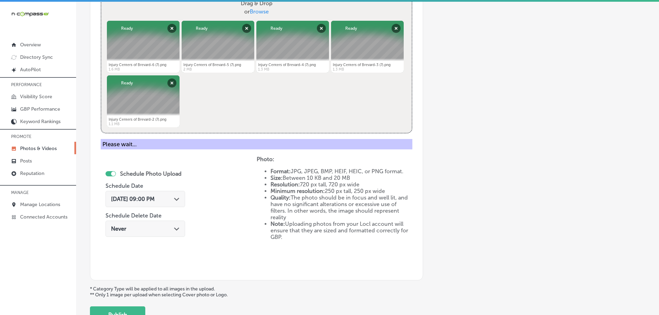
scroll to position [209, 0]
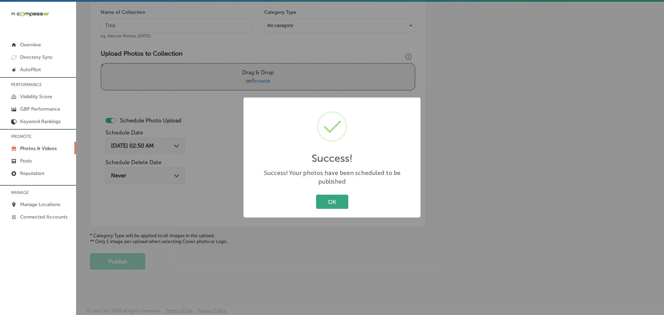
click at [322, 196] on button "OK" at bounding box center [332, 202] width 32 height 14
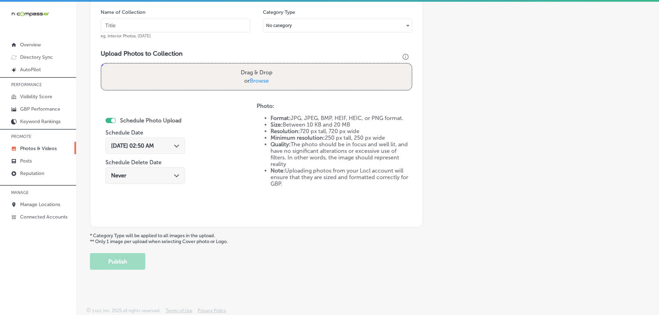
click at [253, 80] on span "Browse" at bounding box center [259, 80] width 19 height 7
click at [253, 66] on input "Drag & Drop or Browse" at bounding box center [256, 65] width 310 height 2
type input "C:\fakepath\Injury Centers of Brevard-6 (8).png"
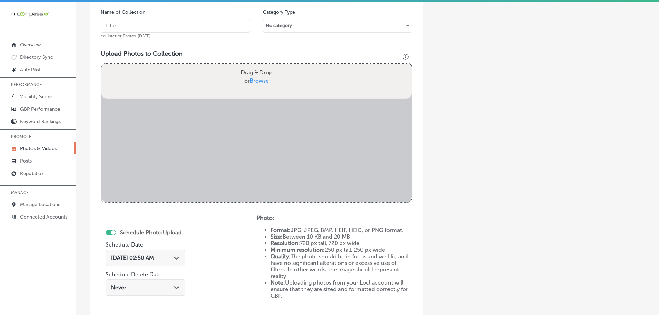
click at [175, 24] on input "text" at bounding box center [175, 26] width 149 height 14
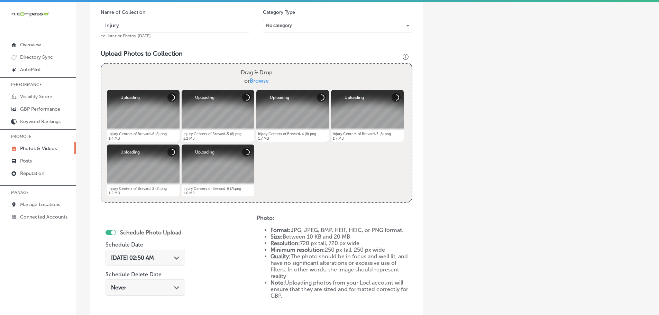
type input "Injury Centers of Brevard - [GEOGRAPHIC_DATA]"
click at [179, 258] on polygon at bounding box center [176, 258] width 5 height 3
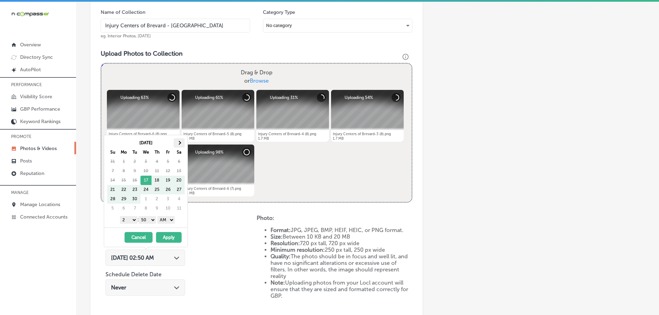
click at [177, 140] on th at bounding box center [179, 142] width 11 height 9
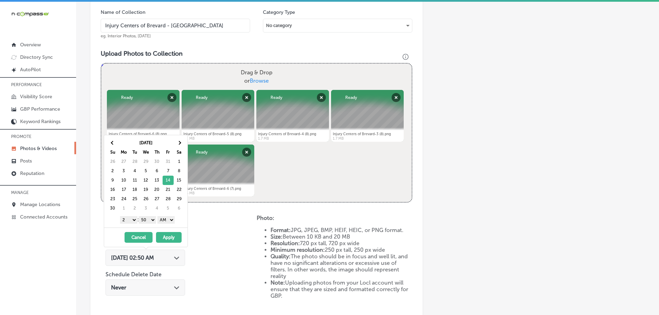
click at [127, 220] on select "1 2 3 4 5 6 7 8 9 10 11 12" at bounding box center [128, 220] width 17 height 8
click at [148, 220] on select "00 10 20 30 40 50" at bounding box center [147, 220] width 17 height 8
click at [163, 221] on select "AM PM" at bounding box center [165, 220] width 17 height 8
click at [168, 236] on button "Apply" at bounding box center [169, 237] width 26 height 11
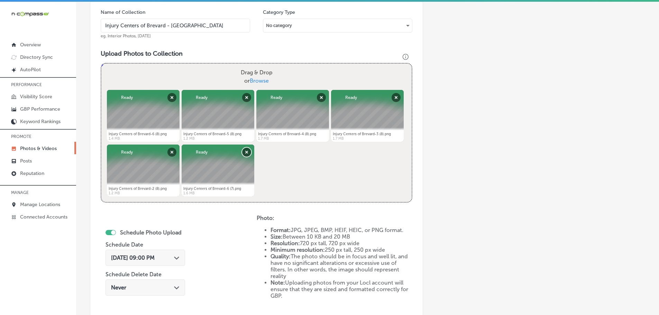
click at [246, 151] on button "Remove" at bounding box center [246, 152] width 9 height 9
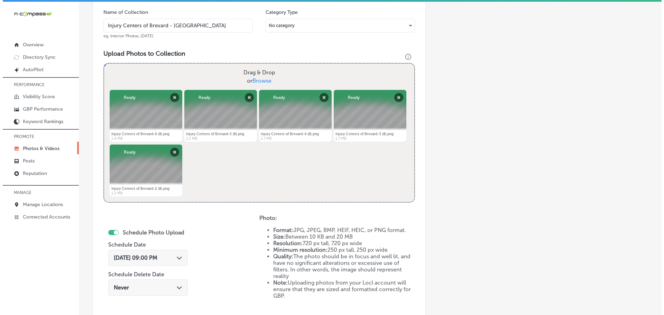
scroll to position [313, 0]
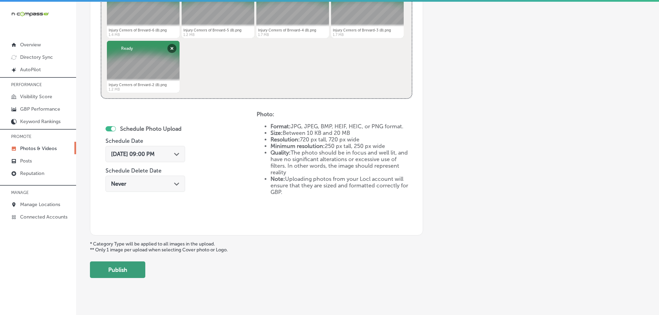
click at [110, 273] on button "Publish" at bounding box center [117, 269] width 55 height 17
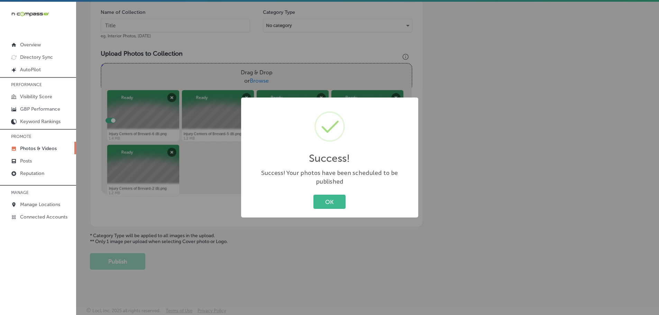
scroll to position [209, 0]
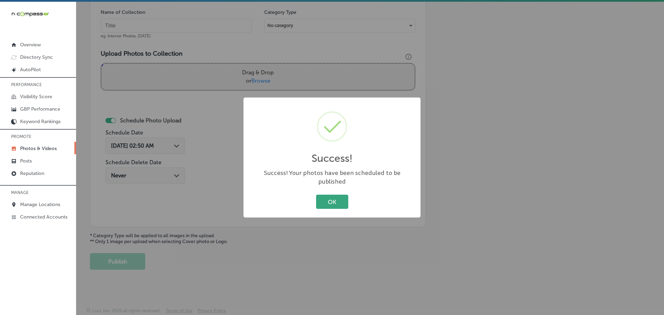
click at [344, 199] on button "OK" at bounding box center [332, 202] width 32 height 14
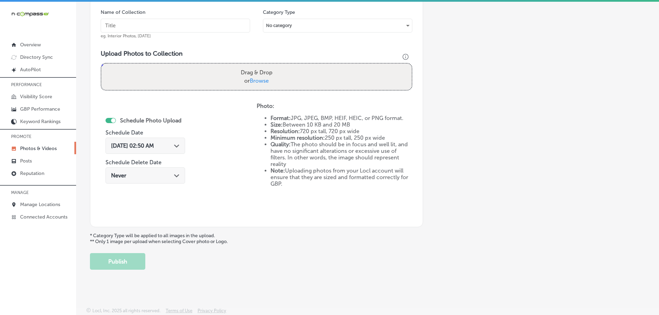
click at [257, 81] on span "Browse" at bounding box center [259, 80] width 19 height 7
click at [257, 66] on input "Drag & Drop or Browse" at bounding box center [256, 65] width 310 height 2
type input "C:\fakepath\Injury Centers of Brevard-6 (9).png"
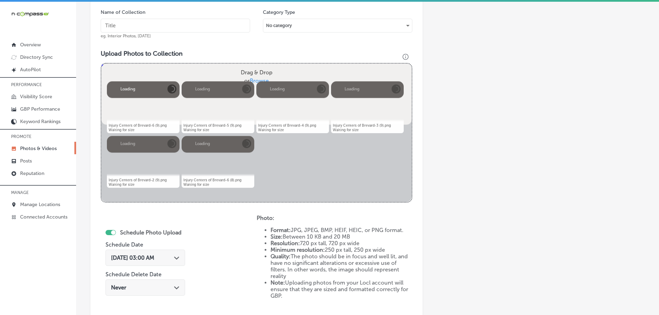
click at [167, 23] on input "text" at bounding box center [175, 26] width 149 height 14
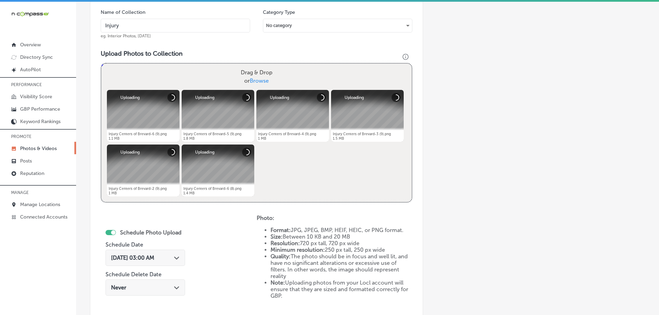
type input "Injury Centers of Brevard - [GEOGRAPHIC_DATA]"
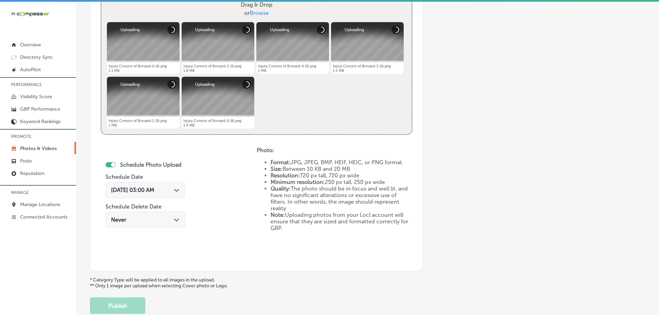
scroll to position [278, 0]
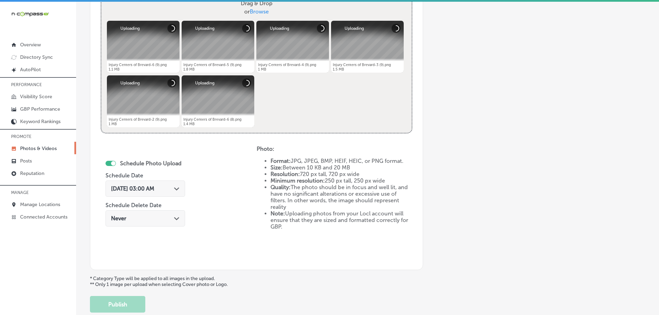
click at [175, 189] on div "[DATE] 03:00 AM Path Created with Sketch." at bounding box center [145, 188] width 68 height 7
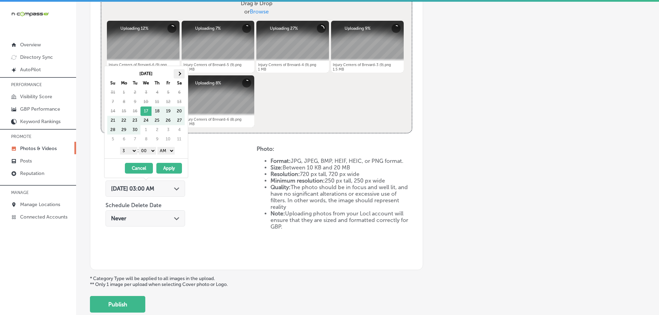
click at [180, 75] on th at bounding box center [179, 73] width 11 height 9
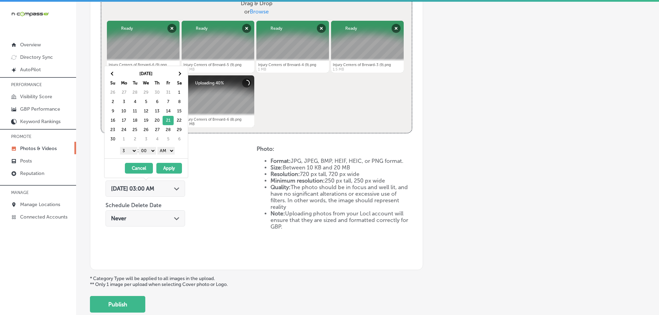
click at [125, 149] on select "1 2 3 4 5 6 7 8 9 10 11 12" at bounding box center [128, 151] width 17 height 8
click at [168, 149] on select "AM PM" at bounding box center [165, 151] width 17 height 8
click at [169, 167] on button "Apply" at bounding box center [169, 168] width 26 height 11
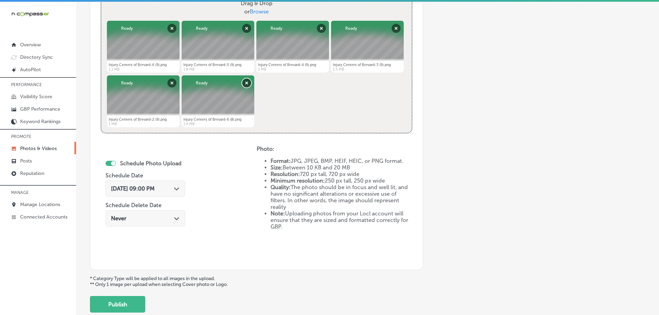
click at [245, 83] on button "Remove" at bounding box center [246, 83] width 9 height 9
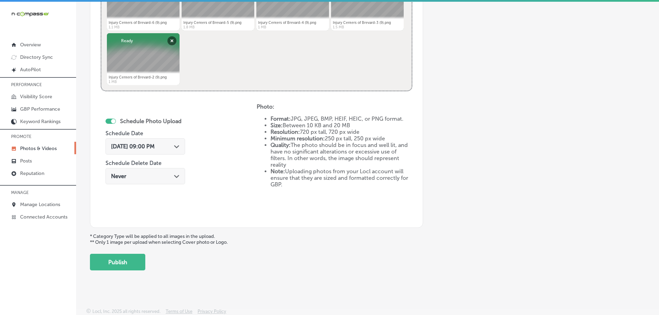
scroll to position [321, 0]
click at [110, 256] on button "Publish" at bounding box center [117, 261] width 55 height 17
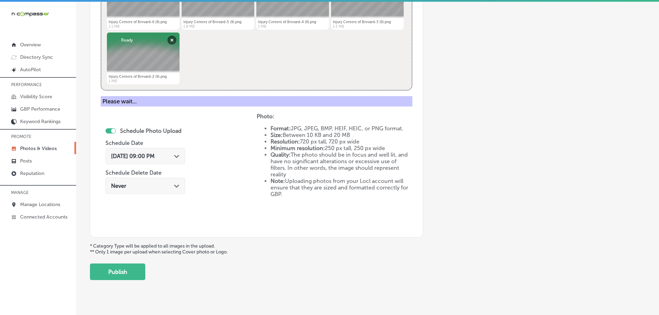
scroll to position [209, 0]
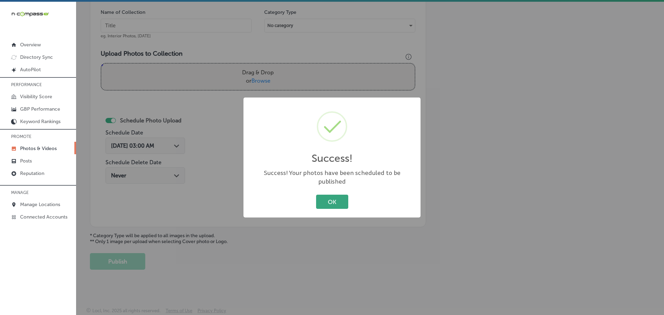
click at [335, 199] on button "OK" at bounding box center [332, 202] width 32 height 14
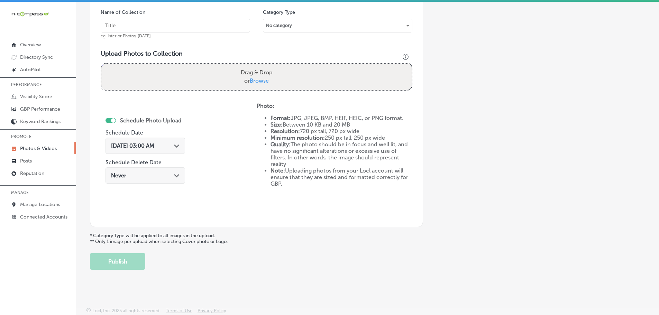
click at [258, 81] on span "Browse" at bounding box center [259, 80] width 19 height 7
click at [258, 66] on input "Drag & Drop or Browse" at bounding box center [256, 65] width 310 height 2
type input "C:\fakepath\Injury Centers of Brevard-6 (10).png"
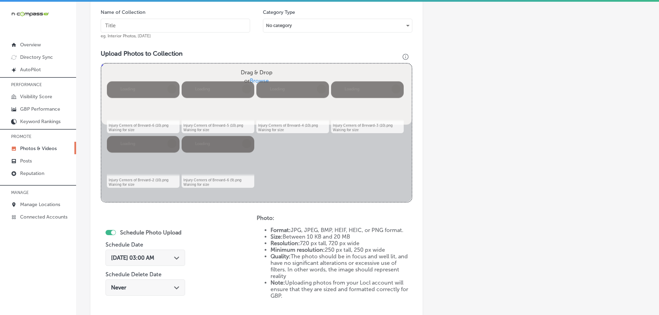
click at [192, 24] on input "text" at bounding box center [175, 26] width 149 height 14
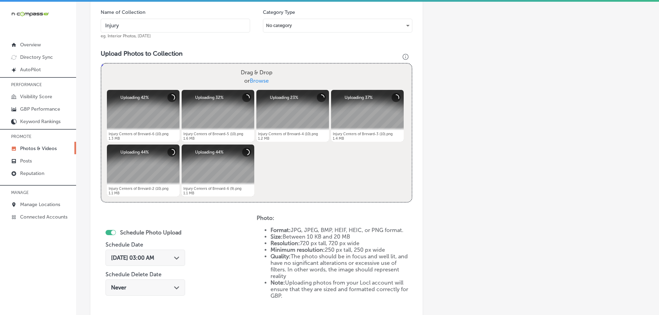
type input "Injury Centers of Brevard - [GEOGRAPHIC_DATA]"
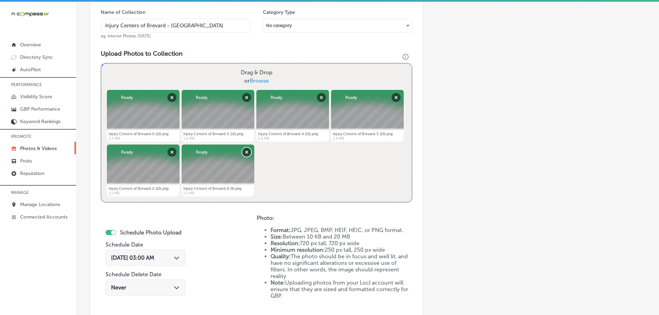
click at [244, 153] on button "Remove" at bounding box center [246, 152] width 9 height 9
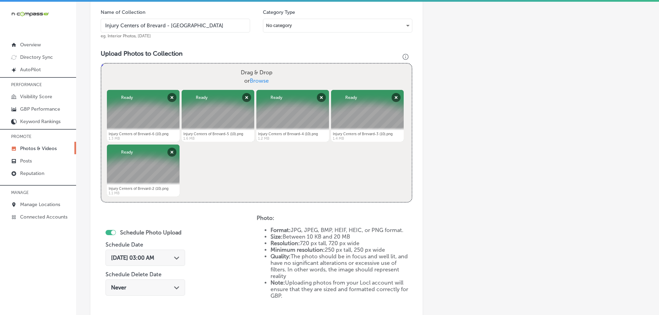
click at [178, 256] on div "Path Created with Sketch." at bounding box center [177, 258] width 6 height 6
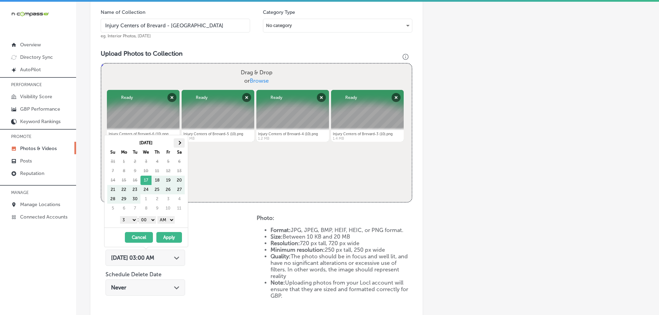
click at [177, 141] on th at bounding box center [179, 142] width 11 height 9
click at [124, 220] on select "1 2 3 4 5 6 7 8 9 10 11 12" at bounding box center [128, 220] width 17 height 8
click at [149, 220] on select "00 10 20 30 40 50" at bounding box center [147, 220] width 17 height 8
click at [168, 221] on select "AM PM" at bounding box center [165, 220] width 17 height 8
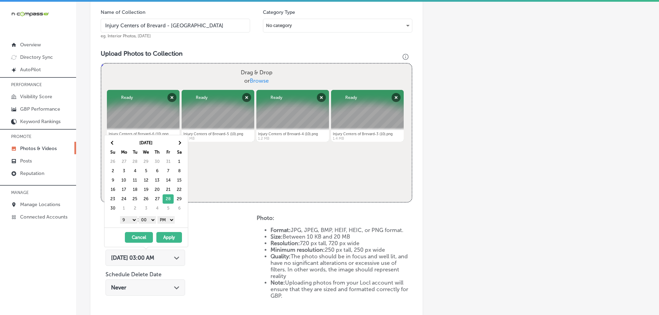
click at [172, 237] on button "Apply" at bounding box center [169, 237] width 26 height 11
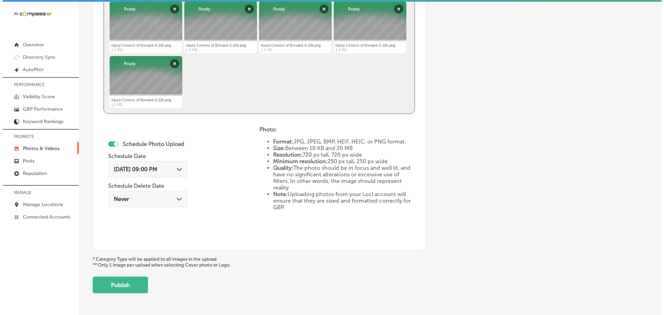
scroll to position [321, 0]
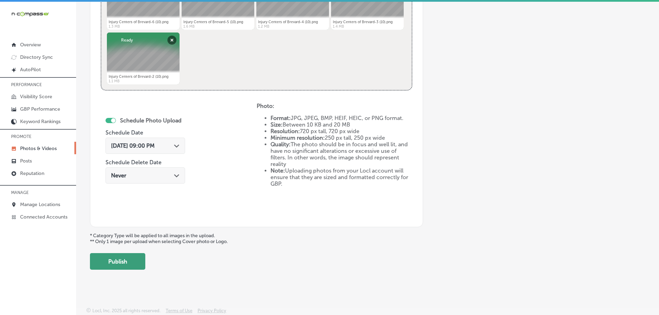
click at [119, 257] on button "Publish" at bounding box center [117, 261] width 55 height 17
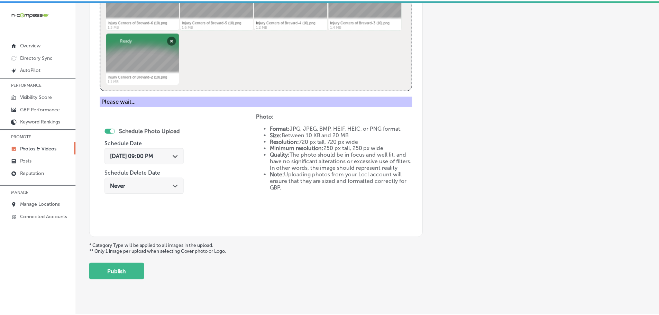
scroll to position [209, 0]
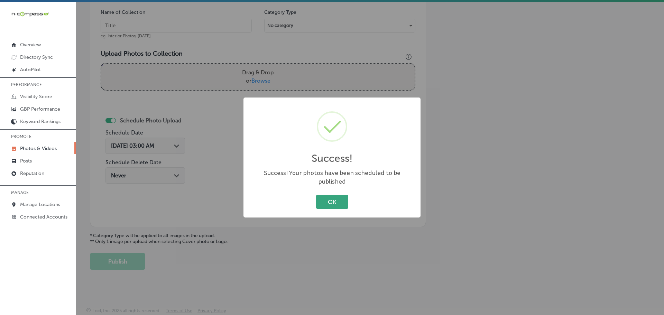
click at [334, 195] on button "OK" at bounding box center [332, 202] width 32 height 14
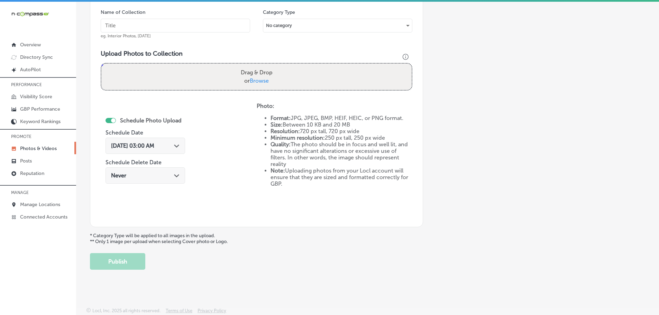
click at [256, 81] on span "Browse" at bounding box center [259, 80] width 19 height 7
click at [256, 66] on input "Drag & Drop or Browse" at bounding box center [256, 65] width 310 height 2
type input "C:\fakepath\Injury Centers of Brevard-6 (11).png"
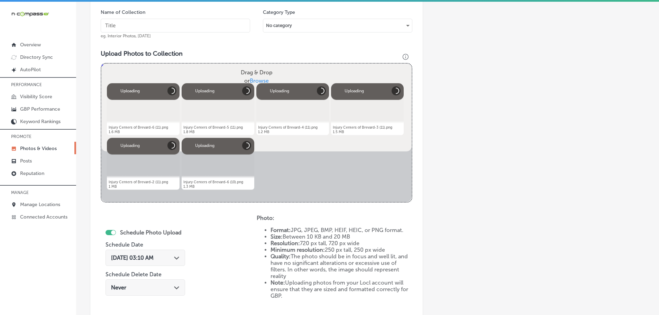
click at [213, 28] on input "text" at bounding box center [175, 26] width 149 height 14
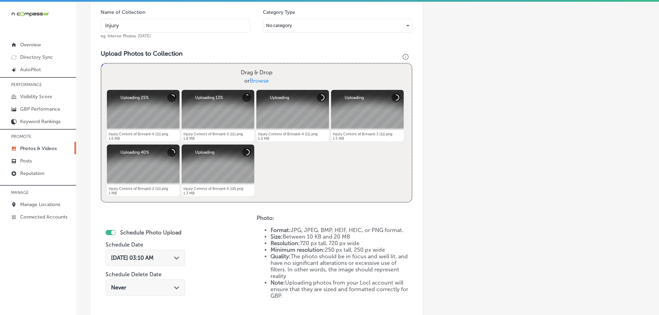
type input "Injury Centers of Brevard - [GEOGRAPHIC_DATA]"
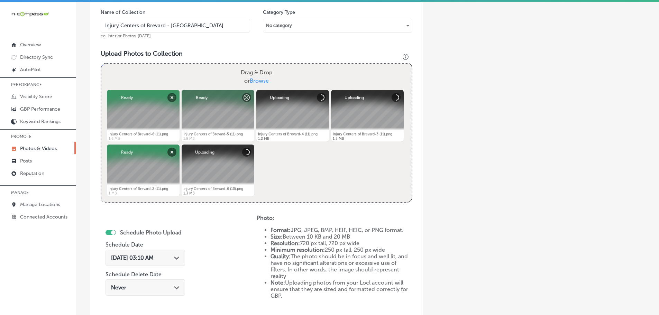
click at [178, 257] on icon "Path Created with Sketch." at bounding box center [176, 258] width 5 height 3
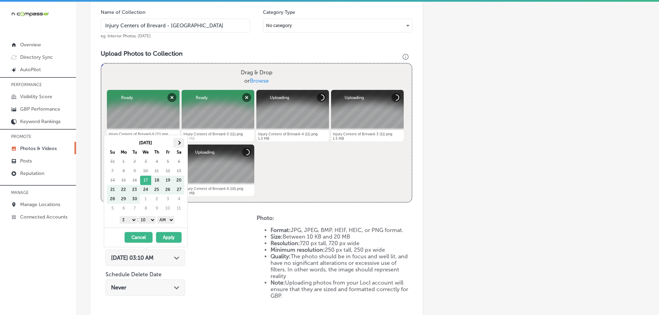
click at [177, 144] on th at bounding box center [178, 142] width 11 height 9
click at [182, 140] on th at bounding box center [178, 142] width 11 height 9
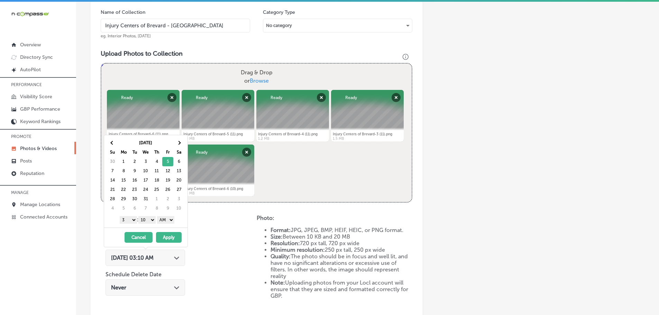
click at [131, 216] on select "1 2 3 4 5 6 7 8 9 10 11 12" at bounding box center [128, 220] width 17 height 8
click at [144, 221] on select "00 10 20 30 40 50" at bounding box center [146, 220] width 17 height 8
click at [170, 220] on select "AM PM" at bounding box center [165, 220] width 17 height 8
click at [166, 233] on button "Apply" at bounding box center [169, 237] width 26 height 11
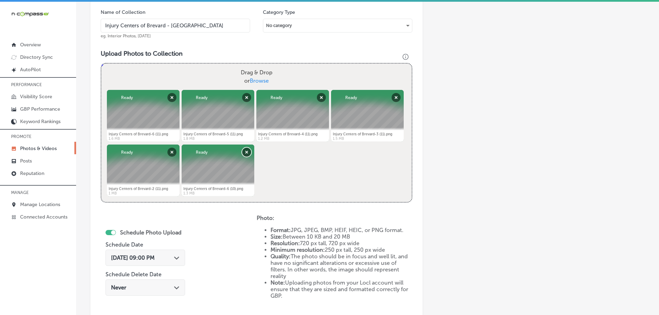
click at [246, 150] on button "Remove" at bounding box center [246, 152] width 9 height 9
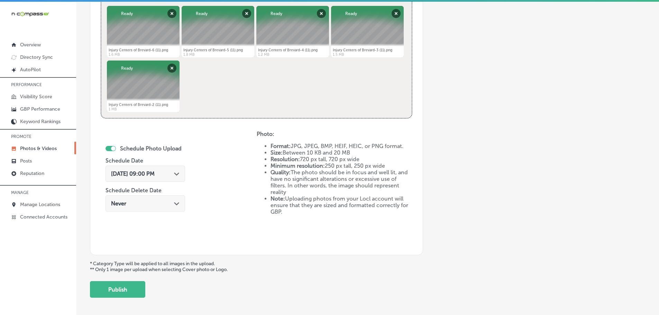
scroll to position [321, 0]
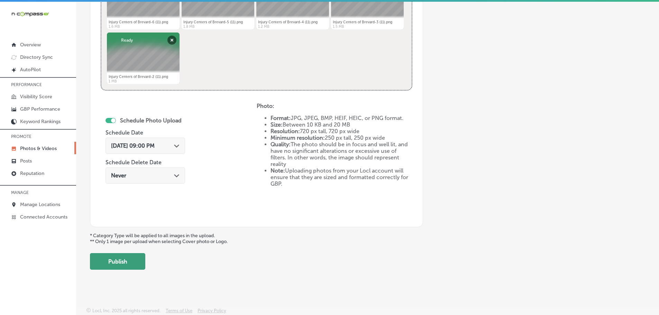
click at [113, 262] on button "Publish" at bounding box center [117, 261] width 55 height 17
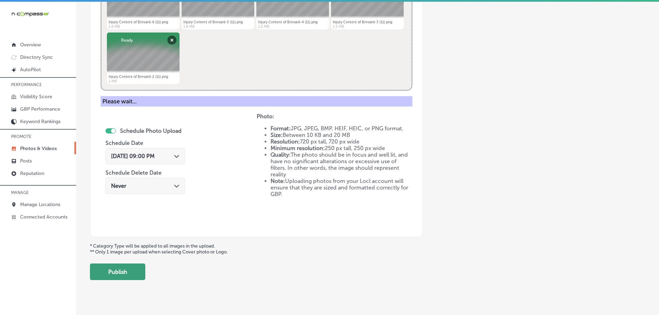
scroll to position [209, 0]
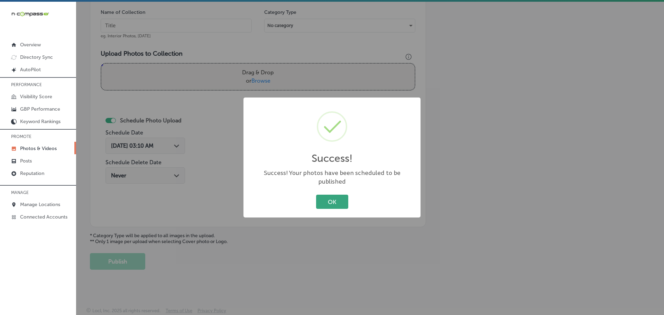
click at [327, 196] on button "OK" at bounding box center [332, 202] width 32 height 14
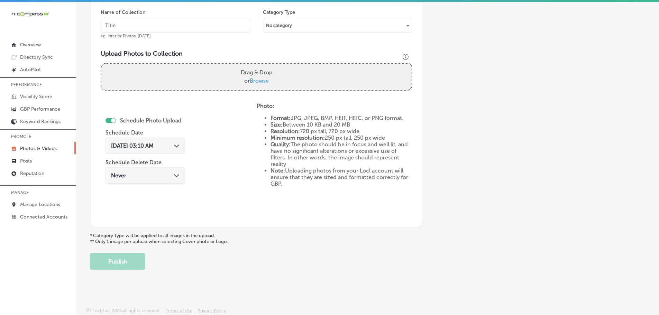
click at [256, 82] on span "Browse" at bounding box center [259, 80] width 19 height 7
click at [256, 66] on input "Drag & Drop or Browse" at bounding box center [256, 65] width 310 height 2
type input "C:\fakepath\Injury Centers of Brevard-6 (12).png"
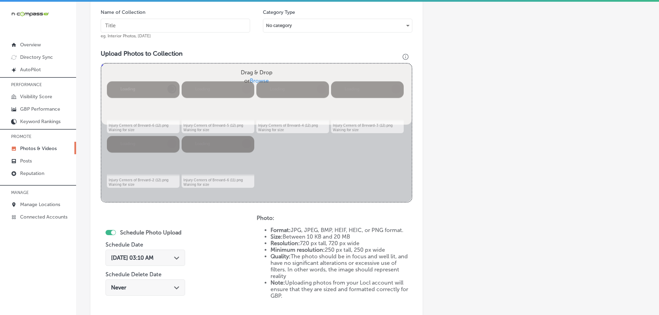
click at [204, 25] on input "text" at bounding box center [175, 26] width 149 height 14
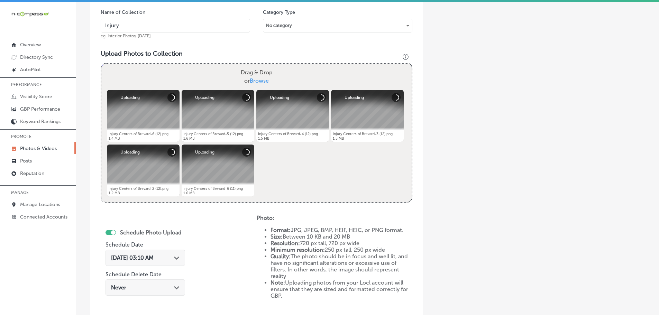
type input "Injury Centers of Brevard - [GEOGRAPHIC_DATA]"
click at [175, 258] on icon "Path Created with Sketch." at bounding box center [176, 258] width 5 height 3
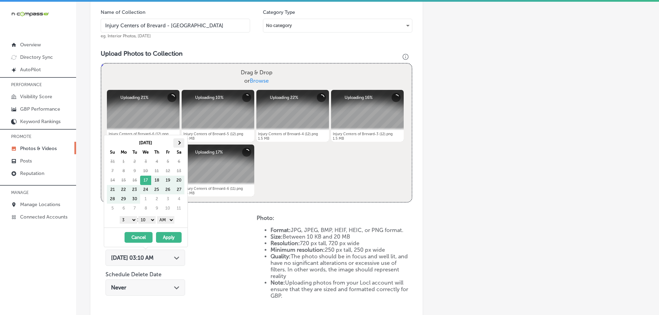
click at [178, 141] on span at bounding box center [179, 143] width 4 height 4
click at [123, 219] on select "1 2 3 4 5 6 7 8 9 10 11 12" at bounding box center [128, 220] width 17 height 8
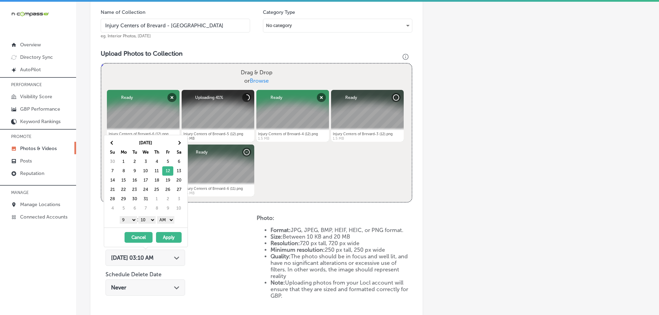
click at [141, 219] on select "00 10 20 30 40 50" at bounding box center [146, 220] width 17 height 8
drag, startPoint x: 162, startPoint y: 220, endPoint x: 160, endPoint y: 223, distance: 4.0
click at [162, 220] on select "AM PM" at bounding box center [165, 220] width 17 height 8
click at [158, 216] on select "AM PM" at bounding box center [165, 220] width 17 height 8
click at [165, 222] on select "AM PM" at bounding box center [165, 220] width 17 height 8
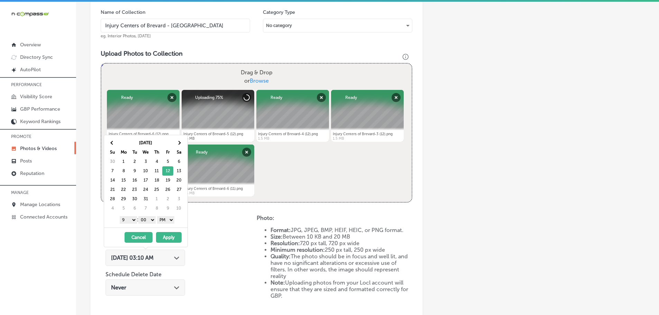
click at [166, 236] on button "Apply" at bounding box center [169, 237] width 26 height 11
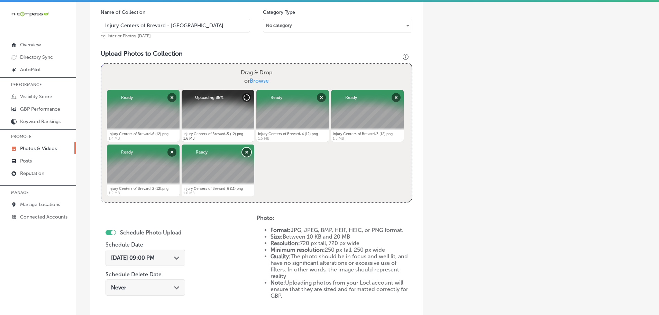
click at [243, 152] on button "Remove" at bounding box center [246, 152] width 9 height 9
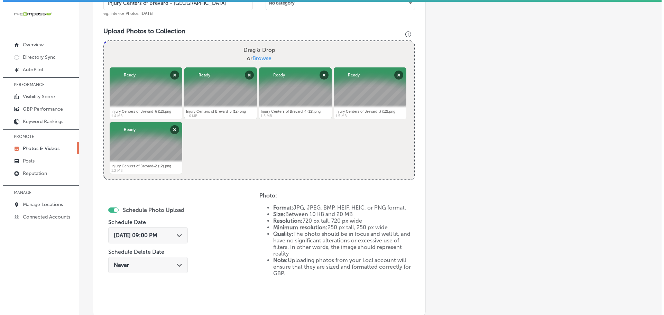
scroll to position [278, 0]
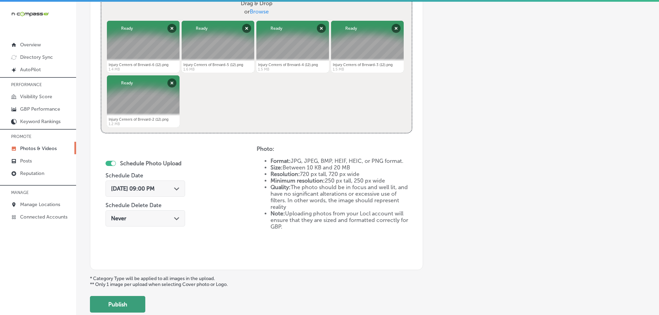
click at [137, 302] on button "Publish" at bounding box center [117, 304] width 55 height 17
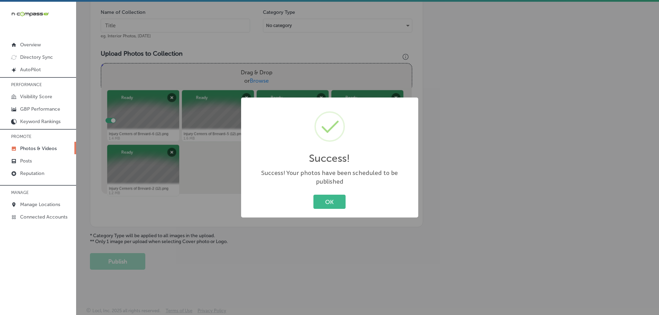
scroll to position [209, 0]
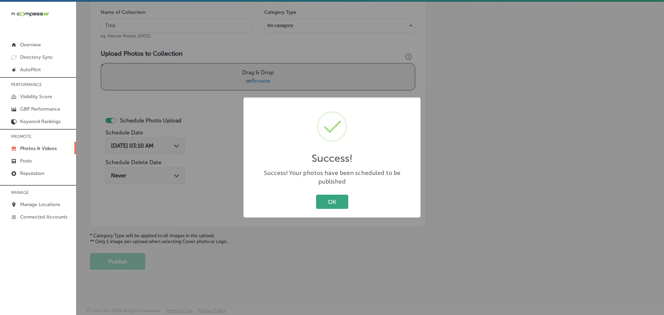
click at [342, 195] on button "OK" at bounding box center [332, 202] width 32 height 14
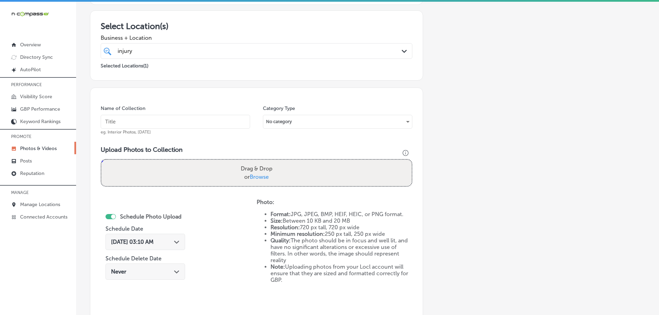
scroll to position [0, 0]
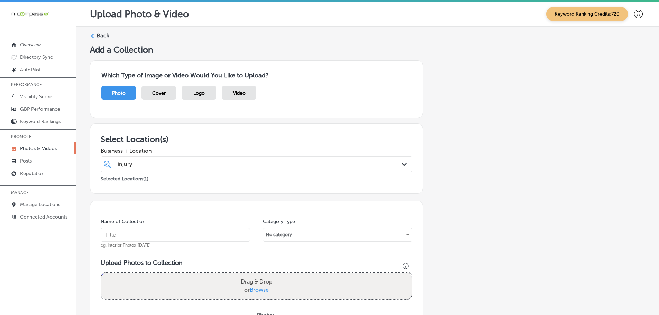
click at [93, 36] on icon at bounding box center [92, 36] width 5 height 5
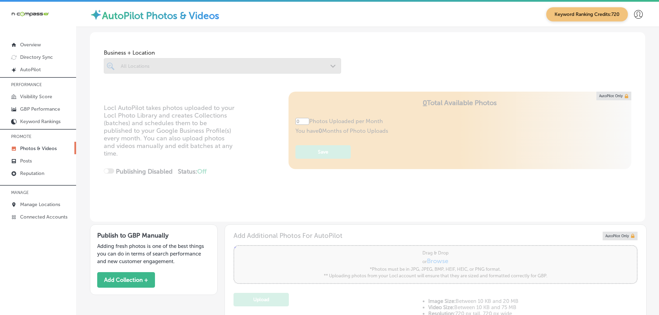
type input "5"
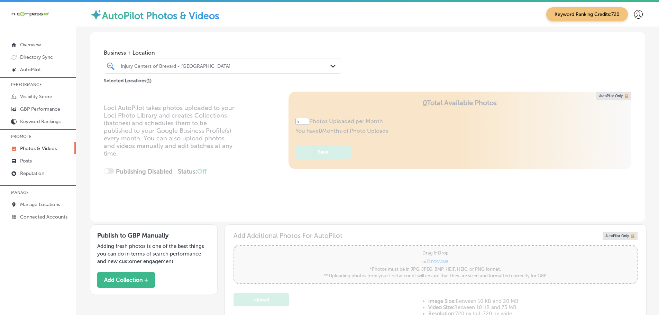
click at [326, 66] on div "Injury Centers of Brevard - [GEOGRAPHIC_DATA] Path Created with Sketch." at bounding box center [222, 66] width 237 height 11
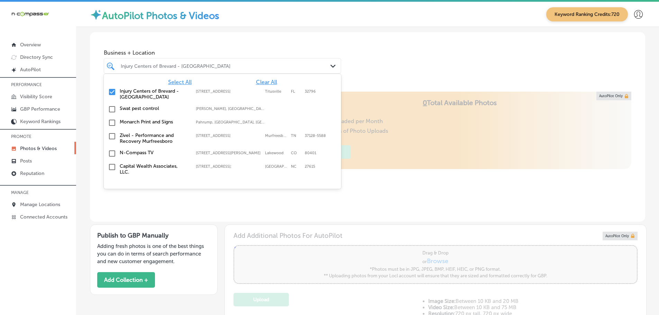
click at [262, 80] on span "Clear All" at bounding box center [266, 82] width 21 height 7
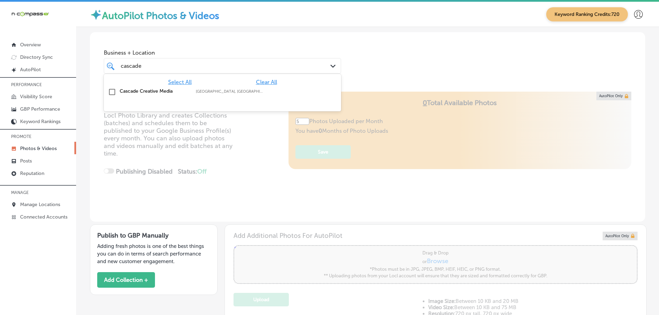
click at [150, 89] on label "Cascade Creative Media" at bounding box center [154, 91] width 69 height 6
type input "cascade"
click at [369, 59] on div "Business + Location option focused, 2 of 148. 2 results available for search te…" at bounding box center [367, 58] width 555 height 53
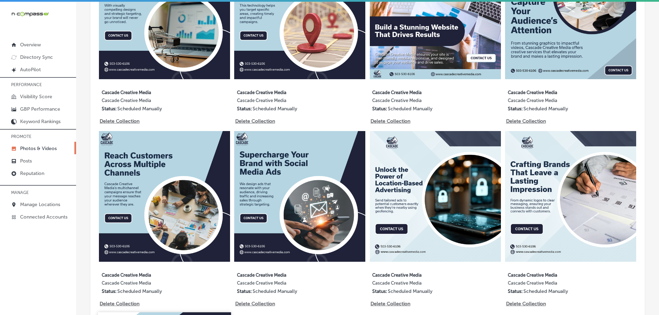
scroll to position [444, 0]
